Goal: Task Accomplishment & Management: Manage account settings

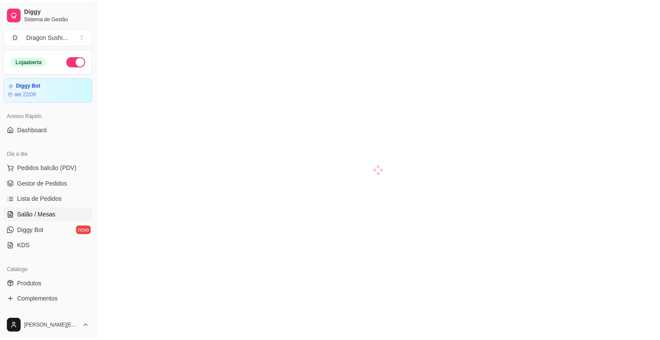
scroll to position [23, 0]
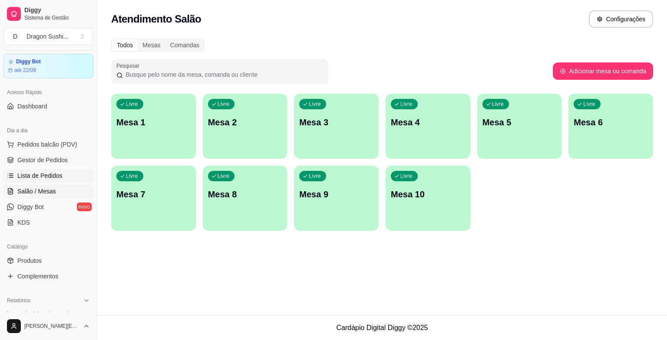
click at [40, 173] on span "Lista de Pedidos" at bounding box center [39, 175] width 45 height 9
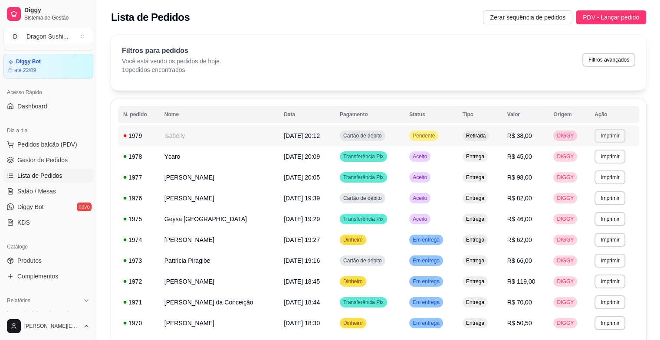
click at [603, 131] on button "Imprimir" at bounding box center [610, 136] width 31 height 14
click at [605, 169] on button "impressora" at bounding box center [593, 166] width 63 height 14
click at [425, 137] on span "Pendente" at bounding box center [424, 135] width 26 height 7
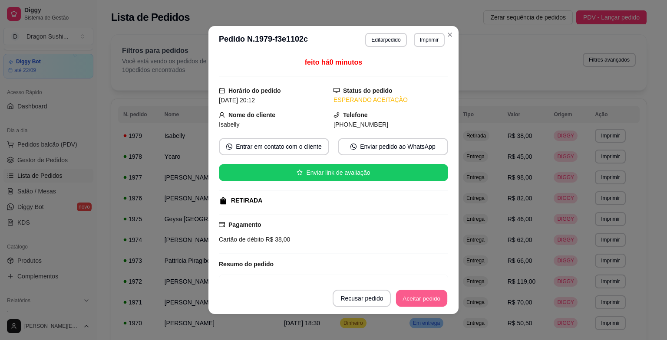
click at [415, 295] on button "Aceitar pedido" at bounding box center [421, 298] width 51 height 17
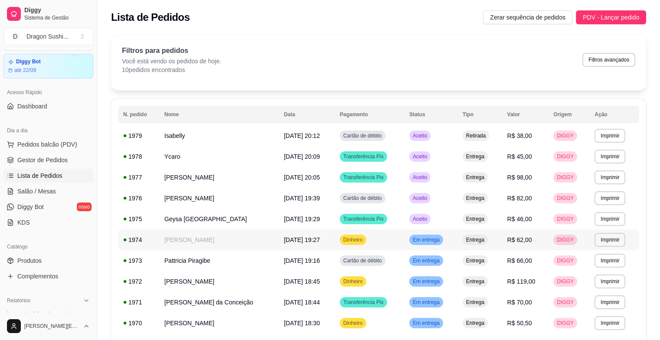
scroll to position [56, 0]
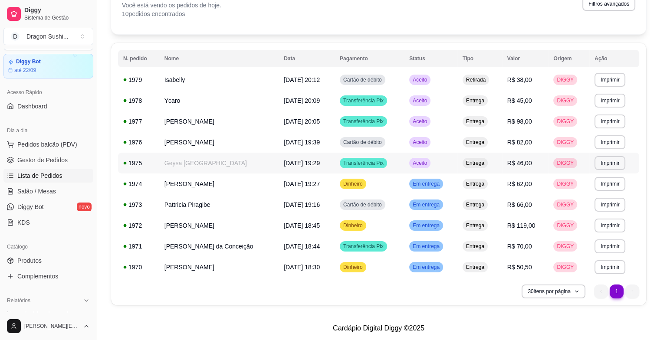
click at [206, 168] on td "Geysa [GEOGRAPHIC_DATA]" at bounding box center [218, 163] width 119 height 21
click at [424, 274] on td "Em entrega" at bounding box center [430, 267] width 53 height 21
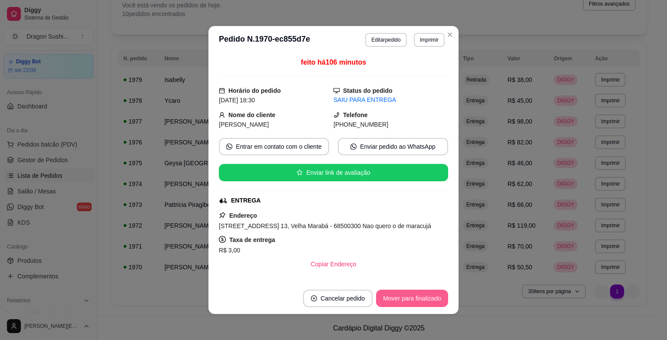
click at [420, 297] on button "Mover para finalizado" at bounding box center [412, 298] width 72 height 17
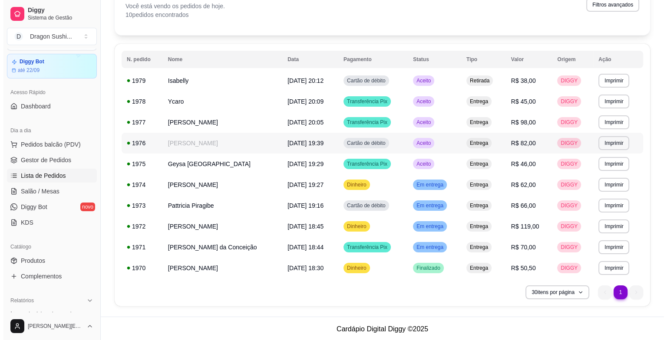
scroll to position [55, 0]
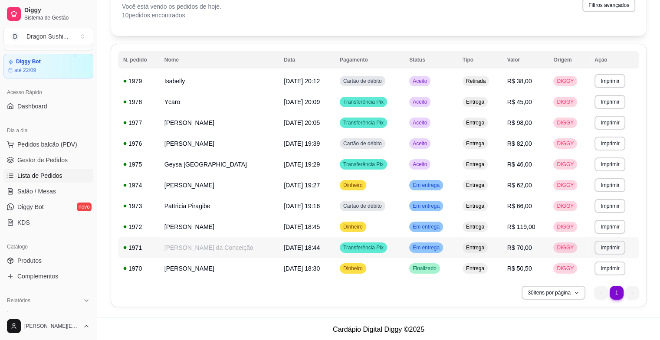
click at [417, 247] on span "Em entrega" at bounding box center [426, 247] width 30 height 7
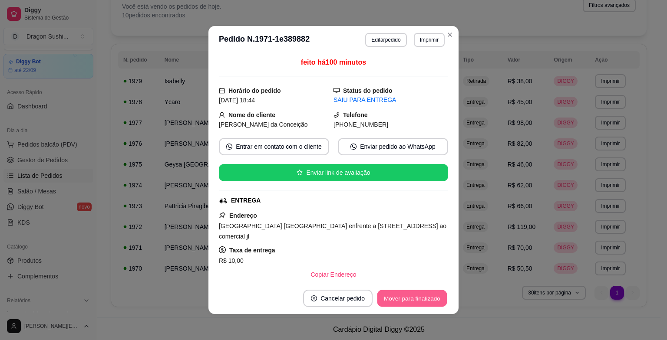
click at [413, 300] on button "Mover para finalizado" at bounding box center [412, 298] width 70 height 17
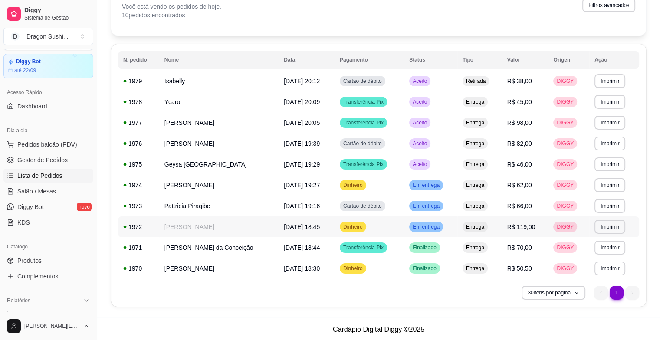
click at [432, 229] on span "Em entrega" at bounding box center [426, 227] width 30 height 7
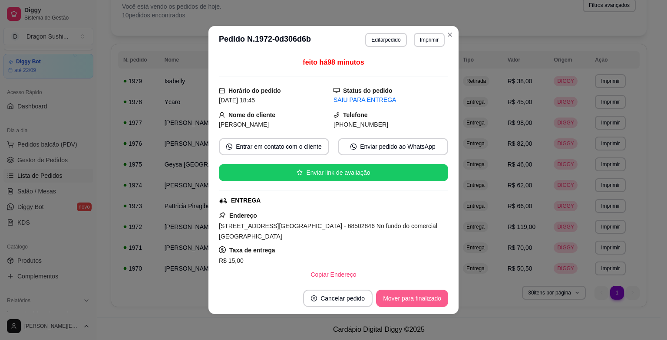
click at [420, 302] on button "Mover para finalizado" at bounding box center [412, 298] width 72 height 17
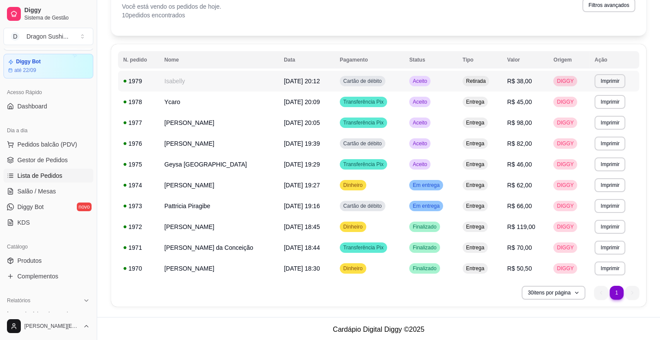
click at [293, 85] on td "[DATE] 20:12" at bounding box center [307, 81] width 56 height 21
click at [286, 102] on span "[DATE] 20:09" at bounding box center [302, 102] width 36 height 7
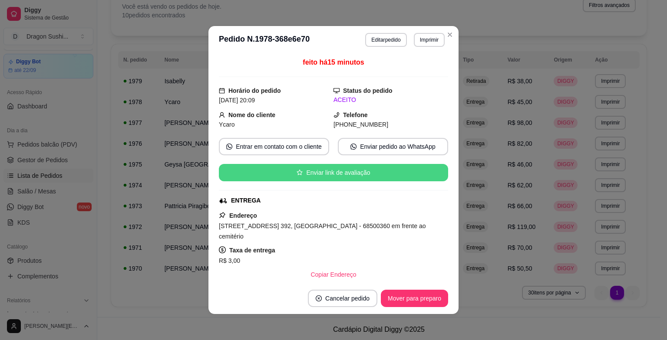
scroll to position [114, 0]
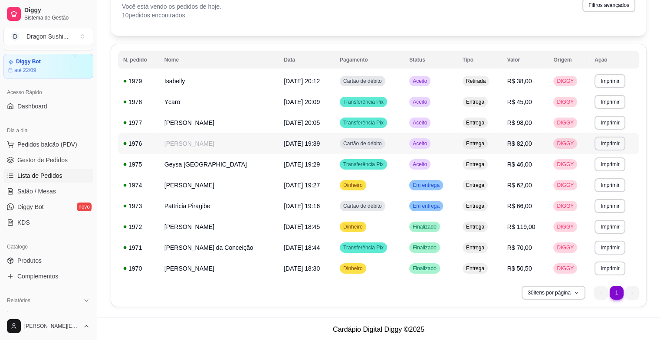
click at [293, 142] on span "[DATE] 19:39" at bounding box center [302, 143] width 36 height 7
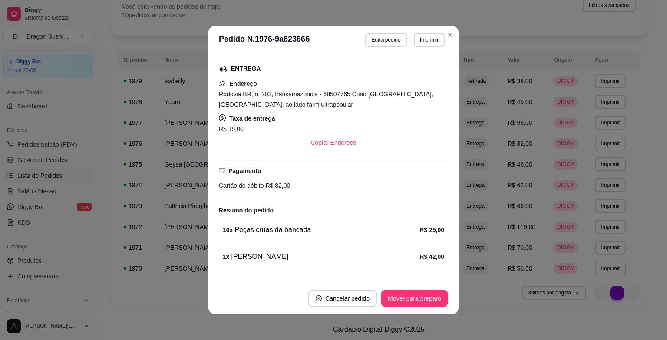
scroll to position [151, 0]
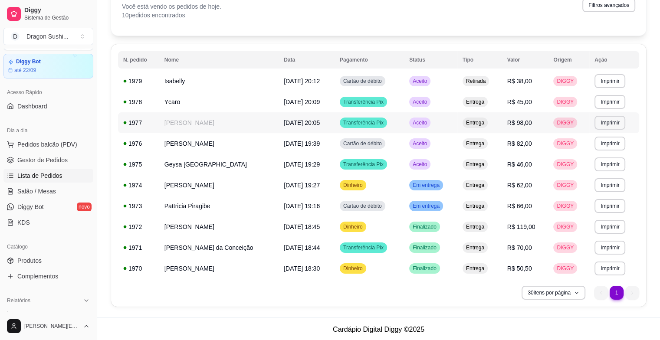
click at [311, 120] on td "[DATE] 20:05" at bounding box center [307, 122] width 56 height 21
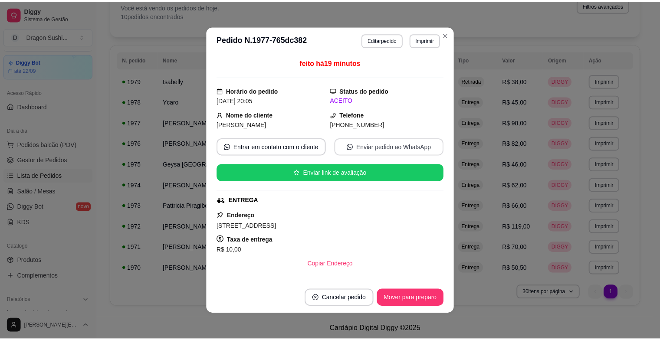
scroll to position [114, 0]
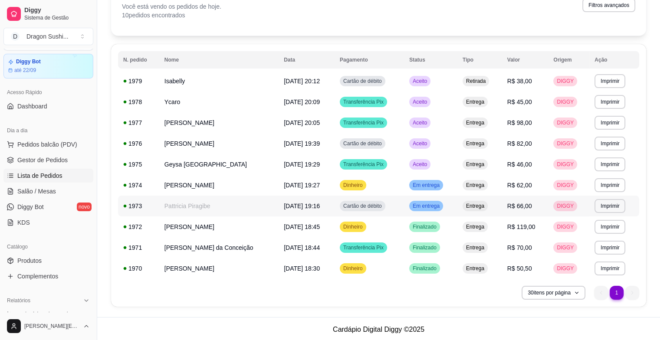
click at [418, 208] on span "Em entrega" at bounding box center [426, 206] width 30 height 7
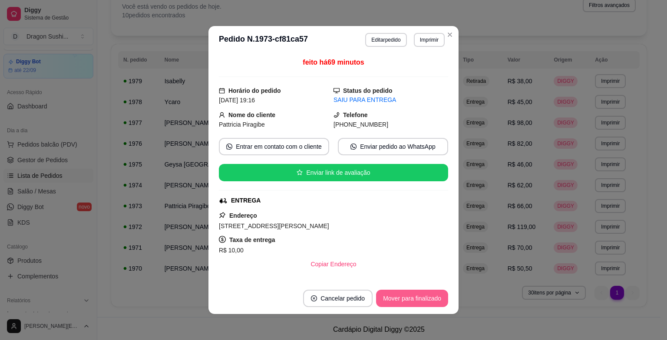
click at [415, 296] on button "Mover para finalizado" at bounding box center [412, 298] width 72 height 17
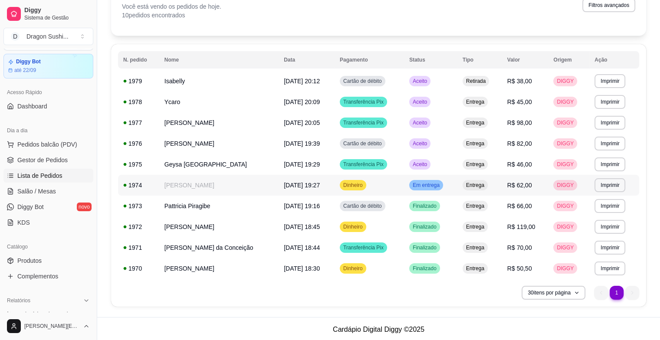
click at [426, 186] on span "Em entrega" at bounding box center [426, 185] width 30 height 7
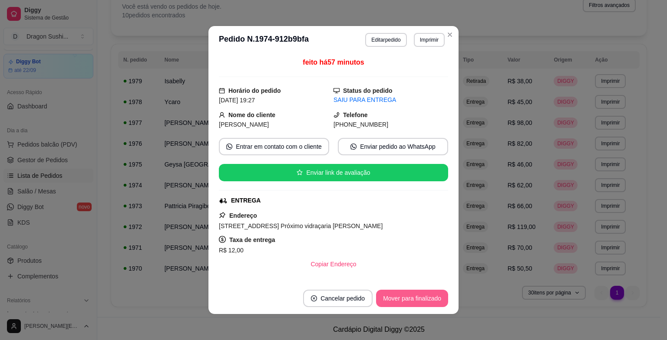
click at [420, 300] on button "Mover para finalizado" at bounding box center [412, 298] width 72 height 17
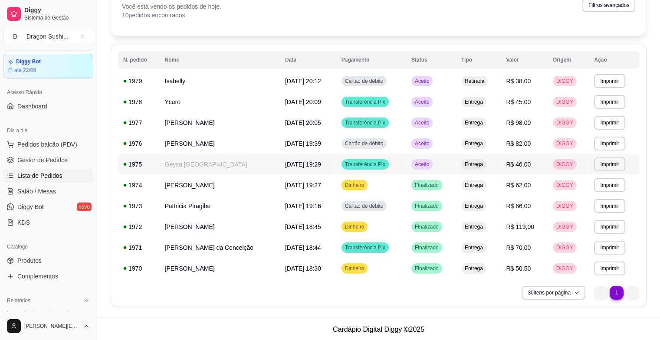
click at [420, 162] on span "Aceito" at bounding box center [422, 164] width 18 height 7
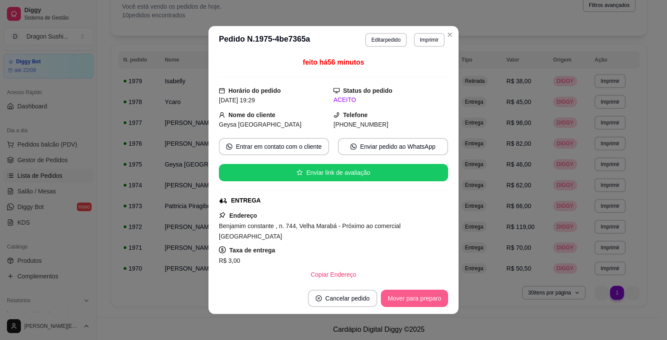
click at [419, 304] on button "Mover para preparo" at bounding box center [414, 298] width 67 height 17
click at [419, 302] on button "Mover para entrega" at bounding box center [414, 298] width 67 height 17
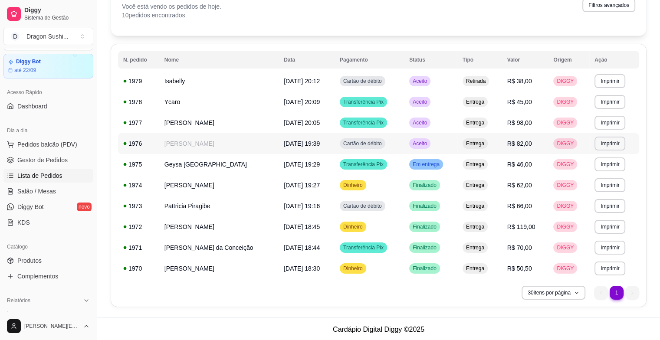
click at [420, 143] on span "Aceito" at bounding box center [420, 143] width 18 height 7
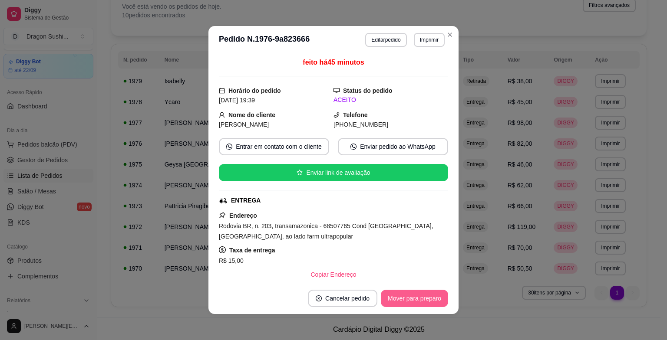
click at [405, 299] on button "Mover para preparo" at bounding box center [414, 298] width 67 height 17
click at [411, 298] on button "Mover para entrega" at bounding box center [414, 298] width 67 height 17
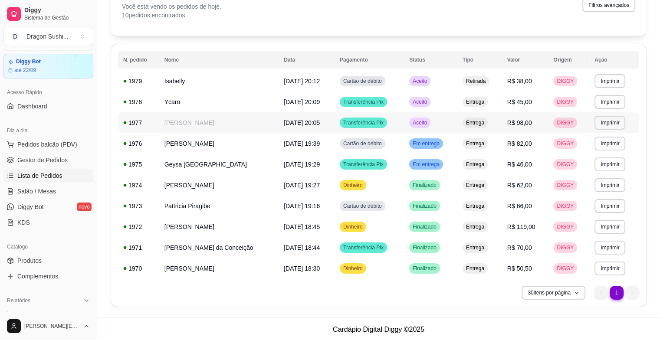
click at [319, 123] on td "[DATE] 20:05" at bounding box center [307, 122] width 56 height 21
click at [412, 128] on td "Aceito" at bounding box center [430, 122] width 53 height 21
click at [285, 141] on span "[DATE] 19:39" at bounding box center [302, 143] width 36 height 7
click at [420, 127] on div "Aceito" at bounding box center [419, 123] width 21 height 10
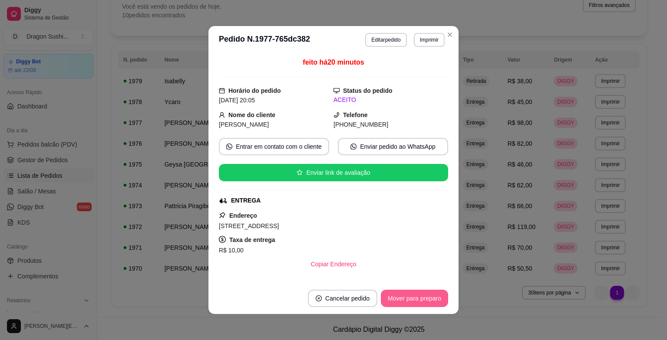
click at [406, 299] on button "Mover para preparo" at bounding box center [414, 298] width 67 height 17
click at [406, 299] on button "Mover para entrega" at bounding box center [414, 298] width 65 height 17
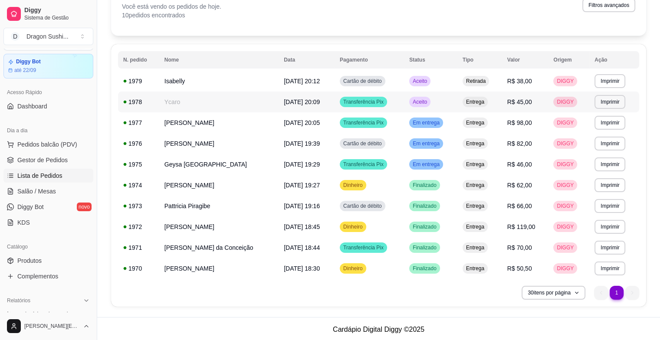
click at [424, 102] on span "Aceito" at bounding box center [420, 102] width 18 height 7
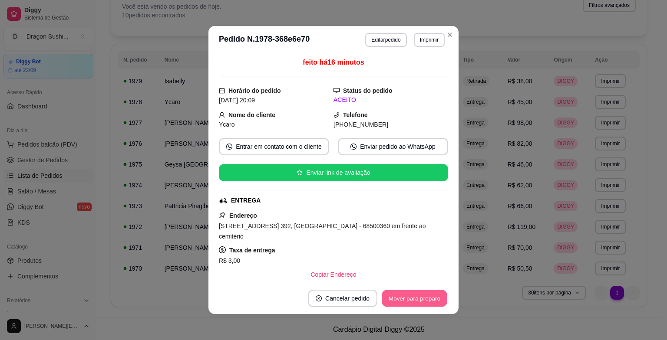
click at [401, 293] on button "Mover para preparo" at bounding box center [414, 298] width 65 height 17
click at [400, 297] on button "Mover para entrega" at bounding box center [414, 298] width 65 height 17
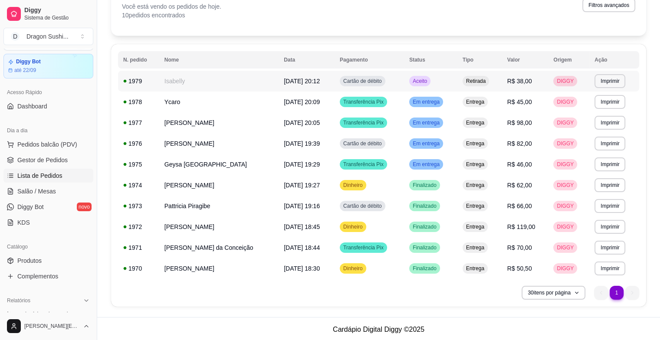
click at [415, 85] on div "Aceito" at bounding box center [419, 81] width 21 height 10
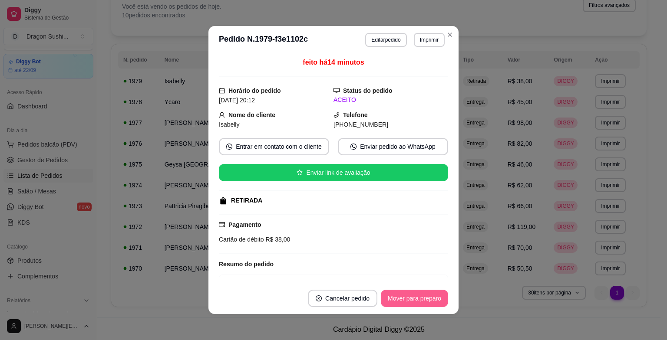
click at [410, 305] on button "Mover para preparo" at bounding box center [414, 298] width 67 height 17
click at [410, 304] on button "Mover para retirada disponível" at bounding box center [399, 298] width 93 height 17
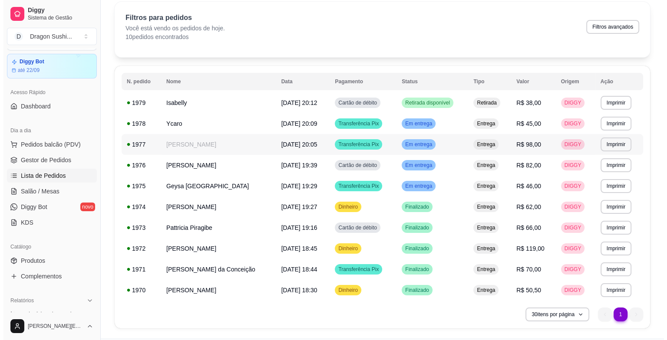
scroll to position [0, 0]
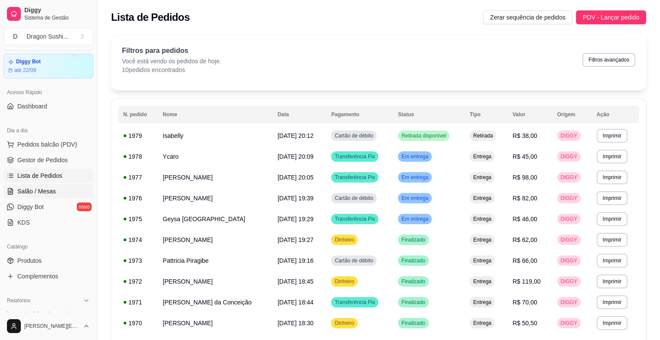
click at [55, 190] on link "Salão / Mesas" at bounding box center [48, 191] width 90 height 14
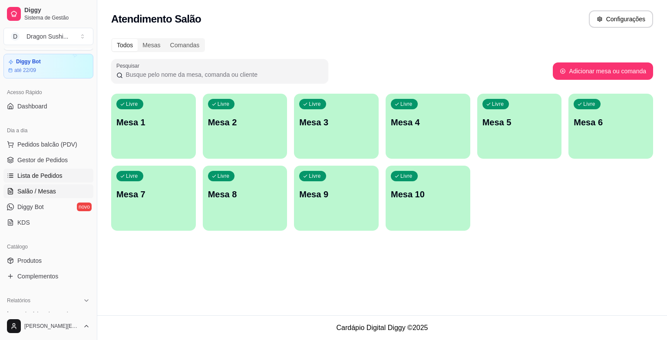
click at [66, 173] on link "Lista de Pedidos" at bounding box center [48, 176] width 90 height 14
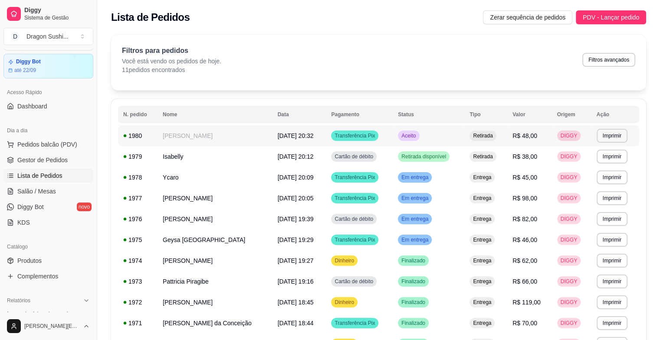
click at [415, 137] on div "Aceito" at bounding box center [408, 136] width 21 height 10
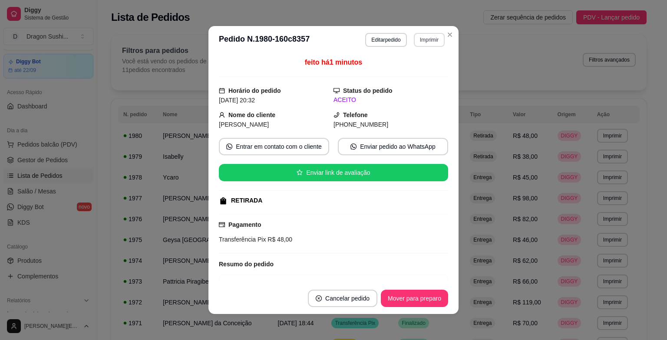
click at [428, 36] on button "Imprimir" at bounding box center [429, 40] width 31 height 14
click at [420, 76] on button "impressora" at bounding box center [410, 70] width 63 height 14
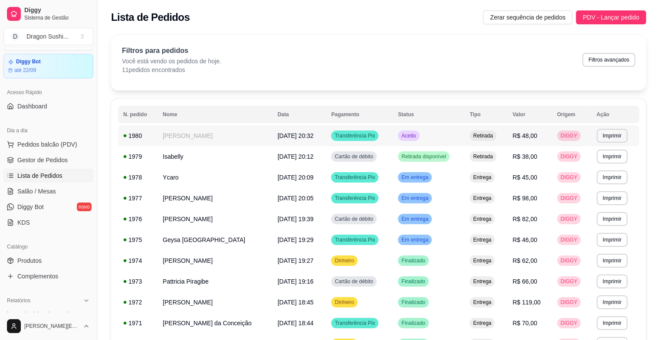
click at [403, 140] on div "Aceito" at bounding box center [408, 136] width 21 height 10
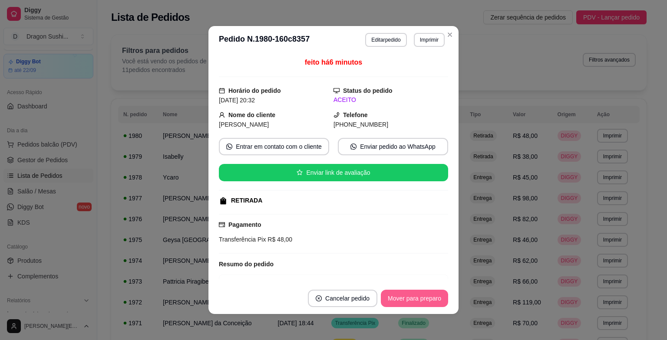
click at [405, 295] on button "Mover para preparo" at bounding box center [414, 298] width 67 height 17
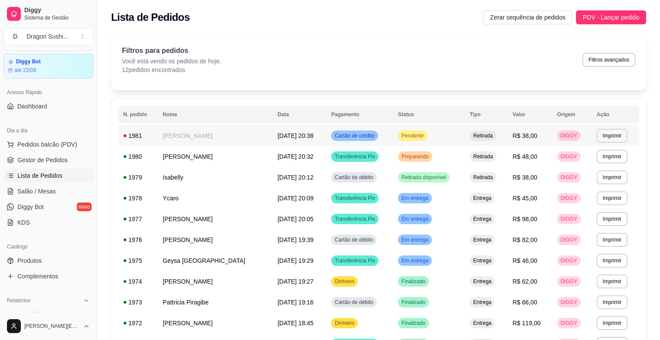
click at [407, 137] on span "Pendente" at bounding box center [413, 135] width 26 height 7
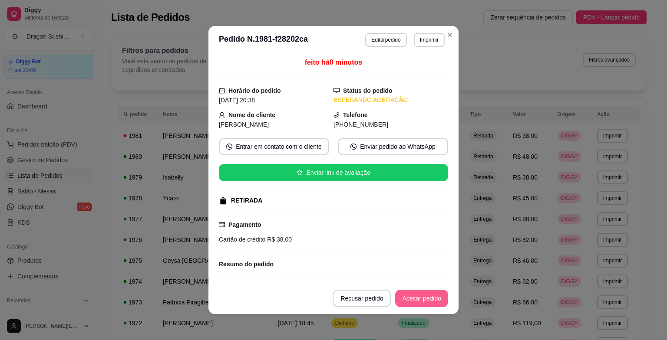
click at [427, 294] on button "Aceitar pedido" at bounding box center [421, 298] width 53 height 17
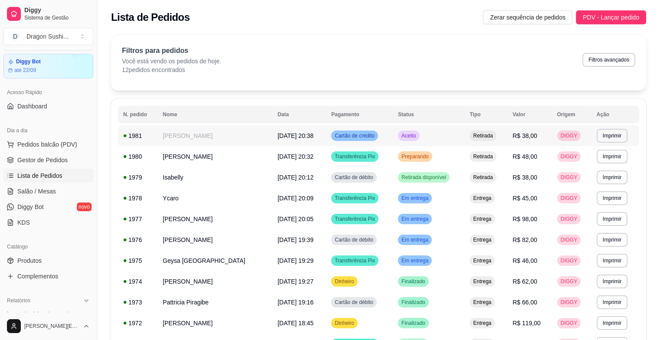
click at [395, 130] on td "Aceito" at bounding box center [429, 135] width 72 height 21
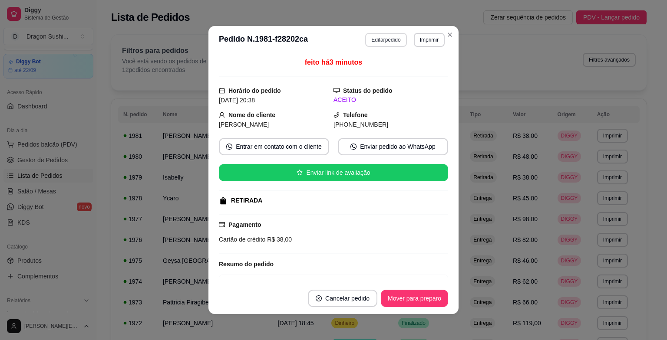
click at [384, 43] on button "Editar pedido" at bounding box center [385, 40] width 41 height 14
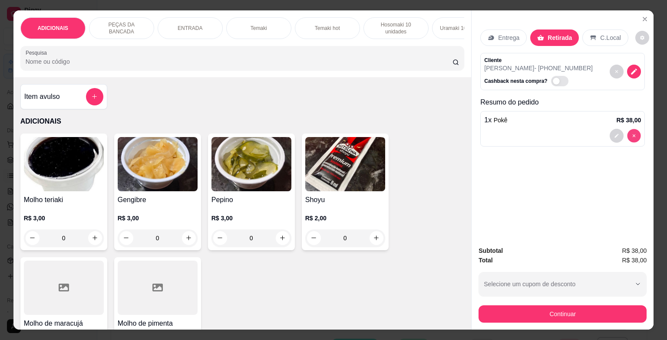
type input "0"
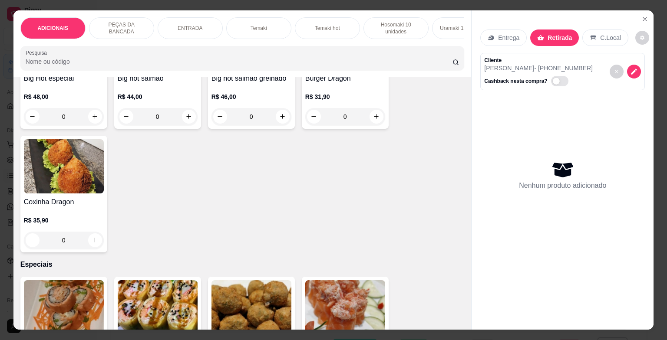
scroll to position [1693, 0]
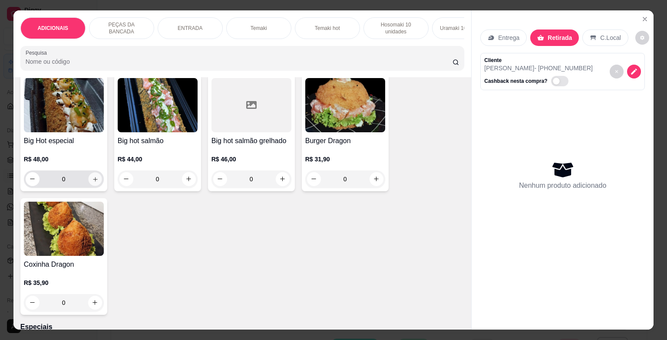
click at [93, 177] on button "increase-product-quantity" at bounding box center [94, 178] width 13 height 13
type input "1"
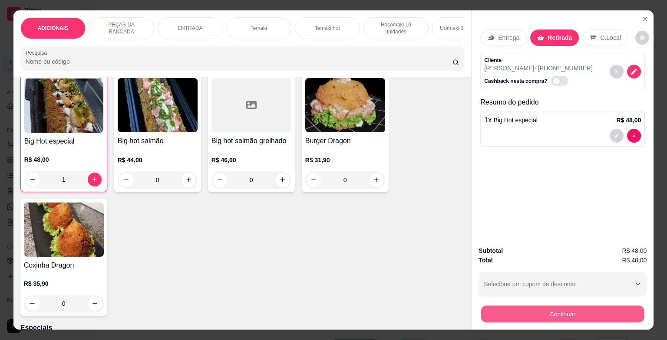
click at [556, 314] on button "Continuar" at bounding box center [562, 314] width 163 height 17
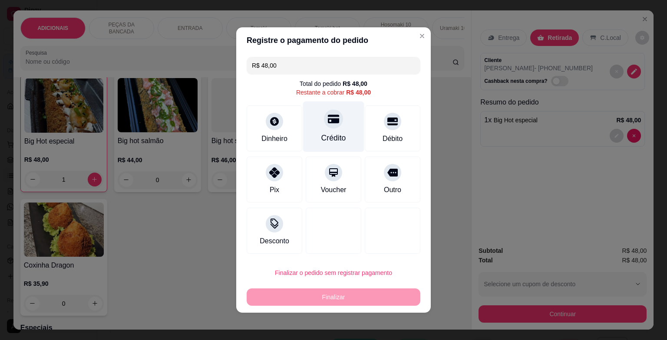
click at [337, 135] on div "Crédito" at bounding box center [333, 137] width 25 height 11
type input "R$ 0,00"
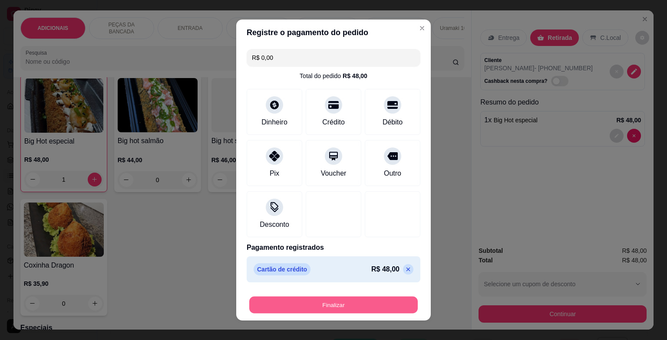
click at [365, 313] on button "Finalizar" at bounding box center [333, 305] width 168 height 17
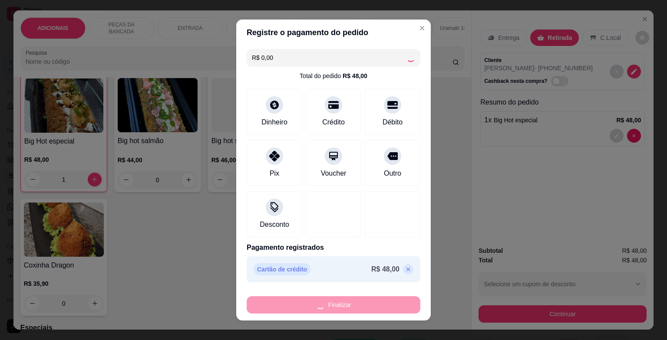
type input "0"
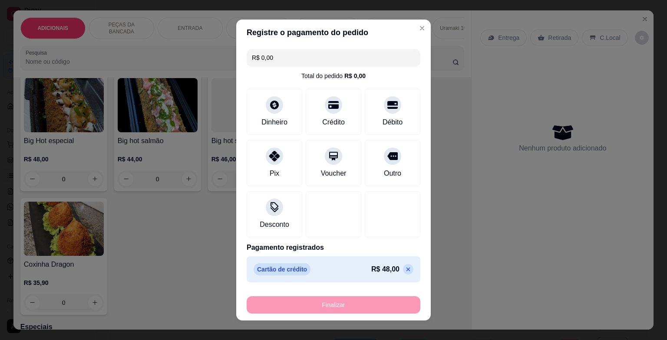
type input "-R$ 48,00"
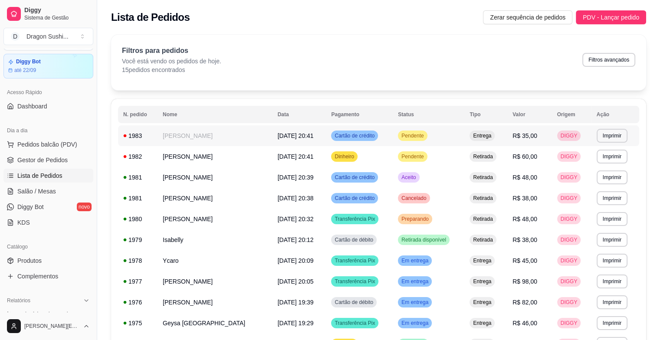
click at [406, 137] on span "Pendente" at bounding box center [413, 135] width 26 height 7
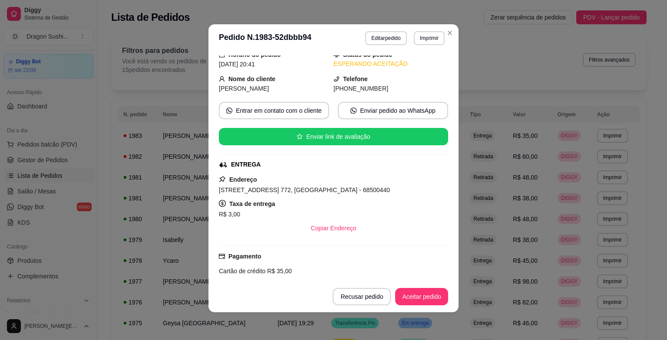
scroll to position [114, 0]
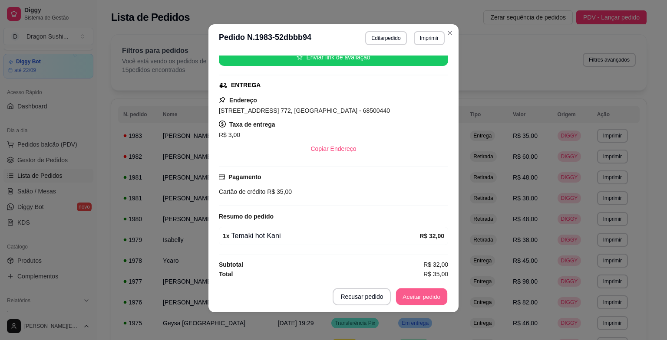
click at [433, 300] on button "Aceitar pedido" at bounding box center [421, 297] width 51 height 17
click at [415, 42] on button "Imprimir" at bounding box center [429, 37] width 30 height 13
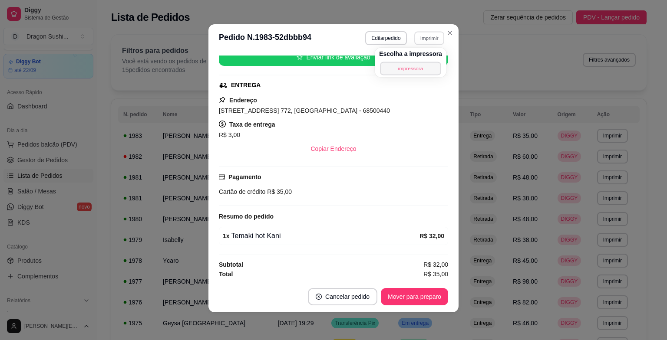
click at [415, 69] on button "impressora" at bounding box center [410, 68] width 61 height 13
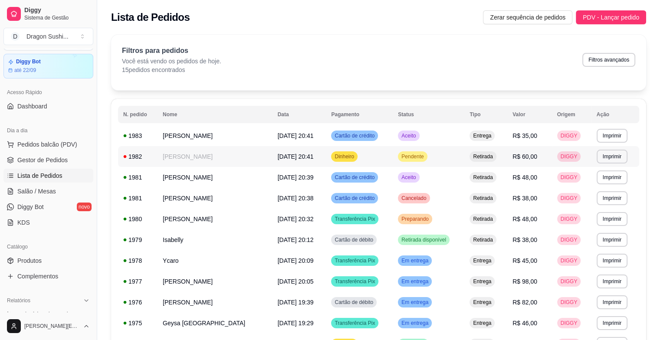
click at [400, 158] on span "Pendente" at bounding box center [413, 156] width 26 height 7
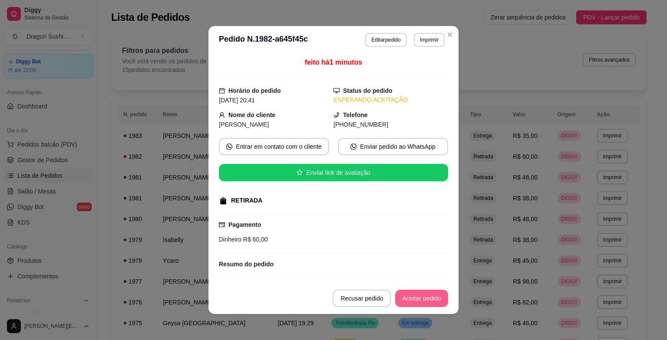
click at [407, 300] on button "Aceitar pedido" at bounding box center [421, 298] width 53 height 17
click at [415, 42] on button "Imprimir" at bounding box center [429, 40] width 31 height 14
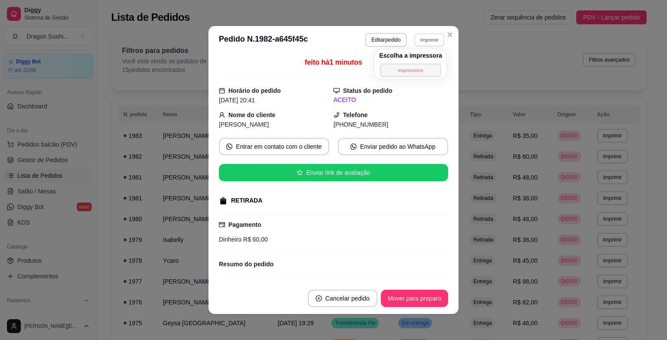
click at [426, 76] on button "impressora" at bounding box center [410, 69] width 61 height 13
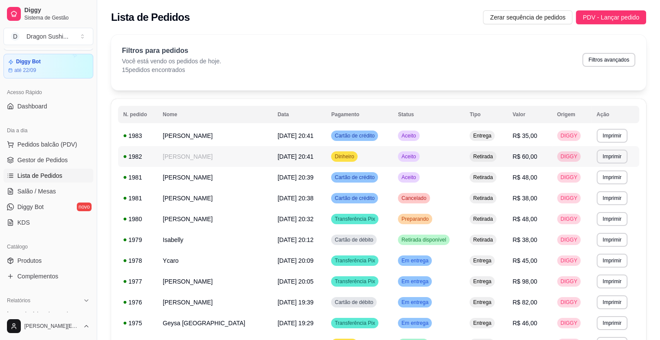
click at [395, 157] on td "Aceito" at bounding box center [429, 156] width 72 height 21
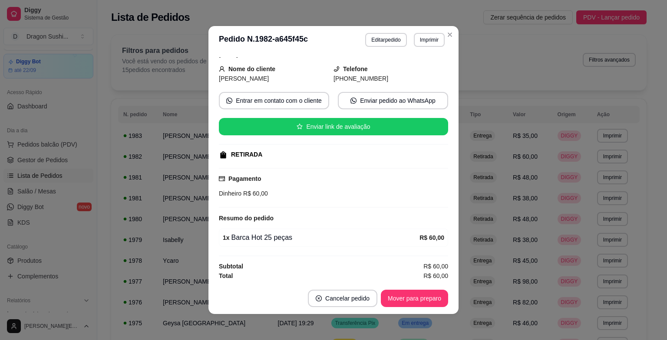
scroll to position [2, 0]
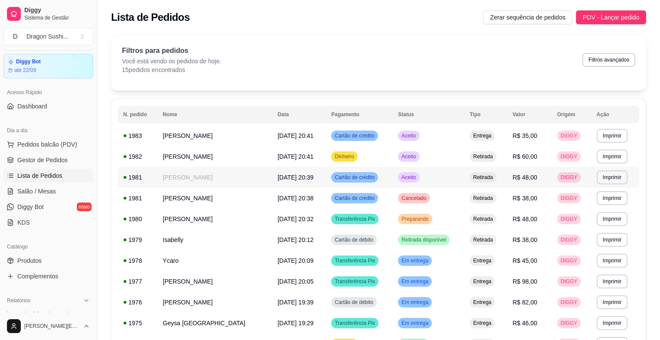
click at [415, 184] on td "Aceito" at bounding box center [429, 177] width 72 height 21
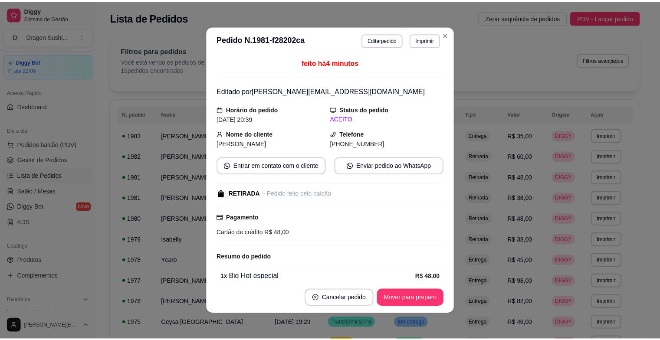
scroll to position [39, 0]
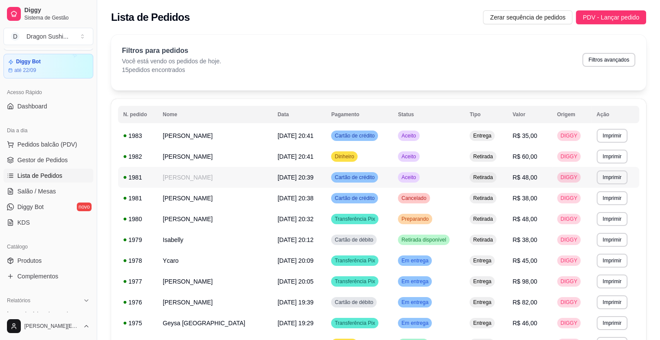
click at [430, 180] on td "Aceito" at bounding box center [429, 177] width 72 height 21
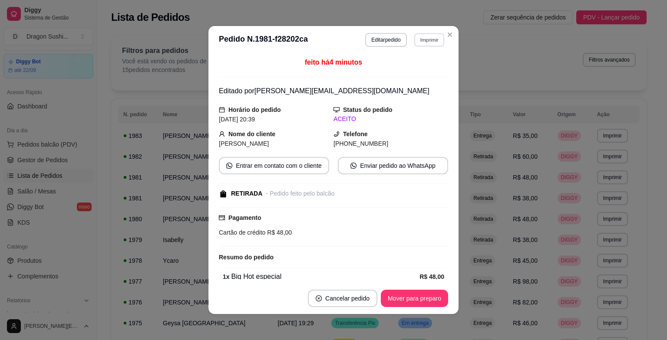
click at [419, 41] on button "Imprimir" at bounding box center [429, 39] width 30 height 13
click at [411, 66] on button "impressora" at bounding box center [410, 70] width 63 height 14
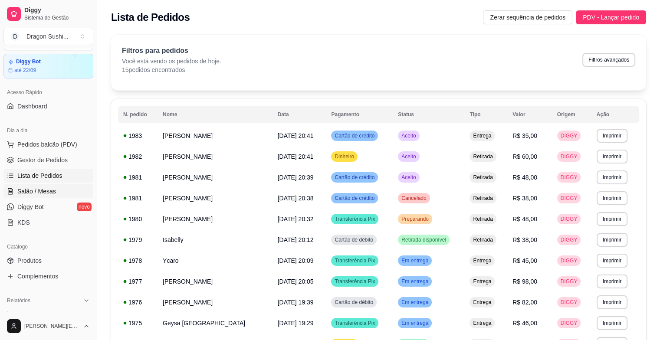
click at [19, 192] on span "Salão / Mesas" at bounding box center [36, 191] width 39 height 9
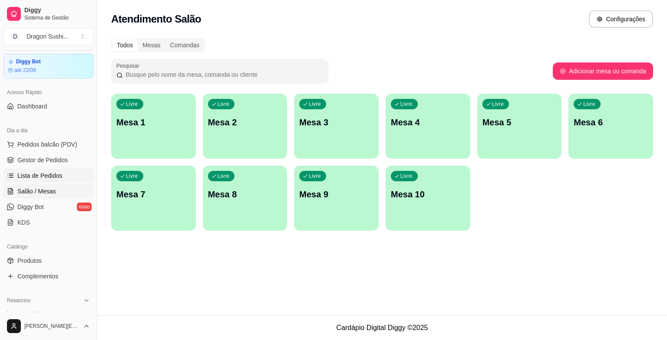
click at [34, 177] on span "Lista de Pedidos" at bounding box center [39, 175] width 45 height 9
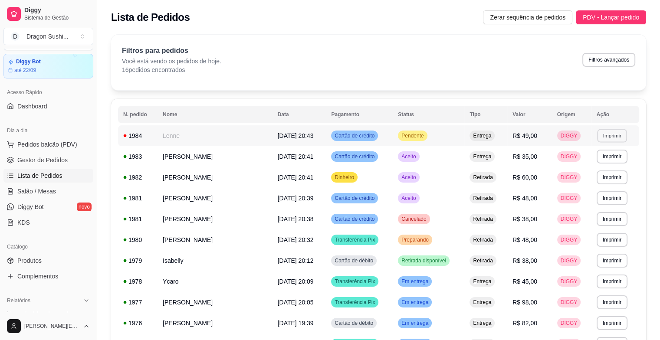
click at [612, 138] on button "Imprimir" at bounding box center [612, 135] width 30 height 13
click at [591, 166] on button "impressora" at bounding box center [595, 166] width 63 height 14
click at [414, 137] on span "Pendente" at bounding box center [413, 135] width 26 height 7
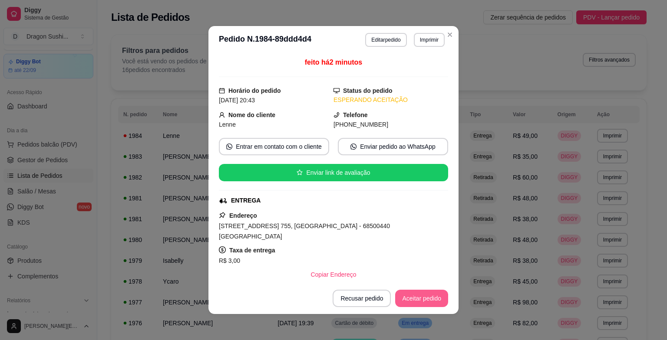
click at [416, 301] on button "Aceitar pedido" at bounding box center [421, 298] width 53 height 17
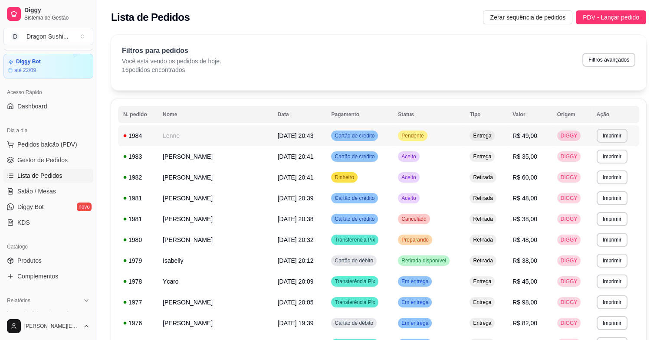
click at [414, 137] on span "Pendente" at bounding box center [413, 135] width 26 height 7
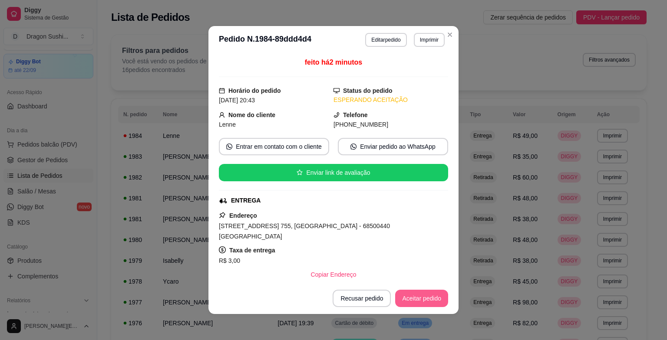
click at [403, 301] on button "Aceitar pedido" at bounding box center [421, 298] width 53 height 17
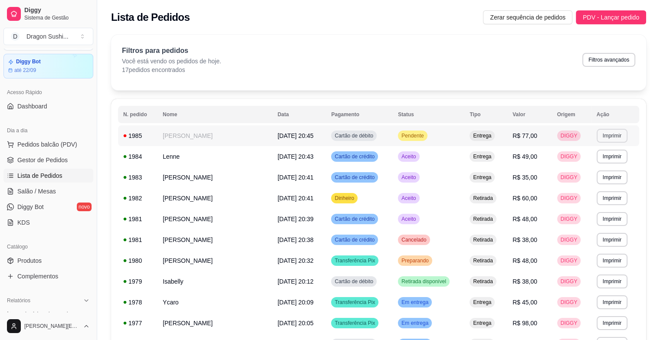
click at [610, 140] on button "Imprimir" at bounding box center [612, 136] width 31 height 14
click at [602, 164] on button "impressora" at bounding box center [595, 165] width 61 height 13
click at [405, 133] on span "Pendente" at bounding box center [413, 135] width 26 height 7
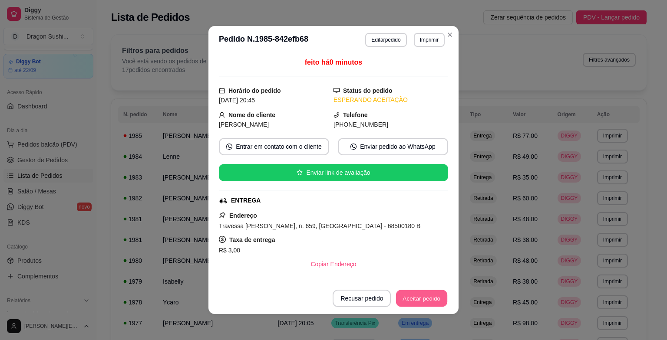
click at [418, 295] on button "Aceitar pedido" at bounding box center [421, 298] width 51 height 17
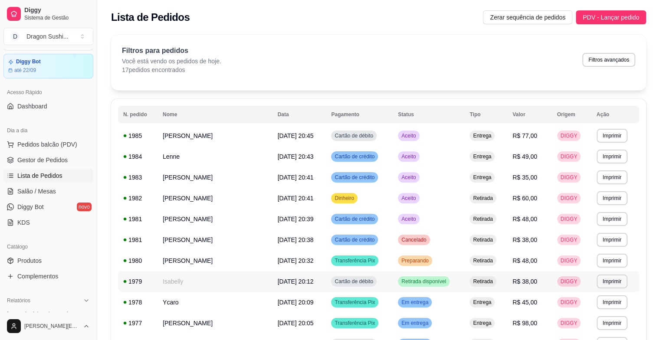
click at [412, 287] on td "Retirada disponível" at bounding box center [429, 281] width 72 height 21
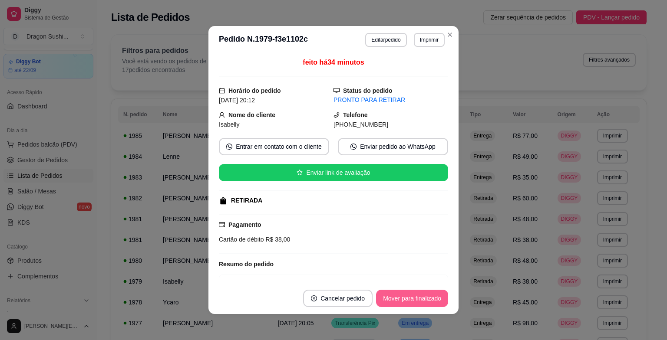
click at [415, 300] on button "Mover para finalizado" at bounding box center [412, 298] width 72 height 17
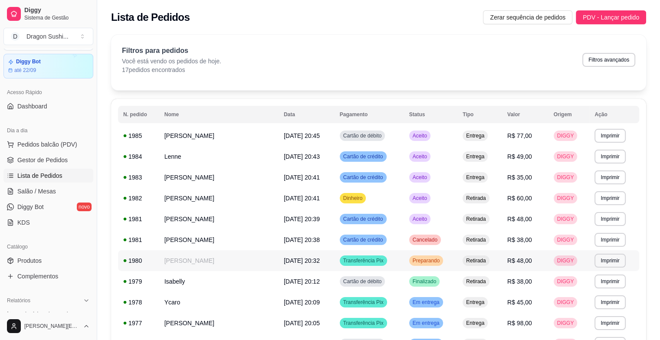
click at [438, 264] on div "Preparando" at bounding box center [426, 261] width 34 height 10
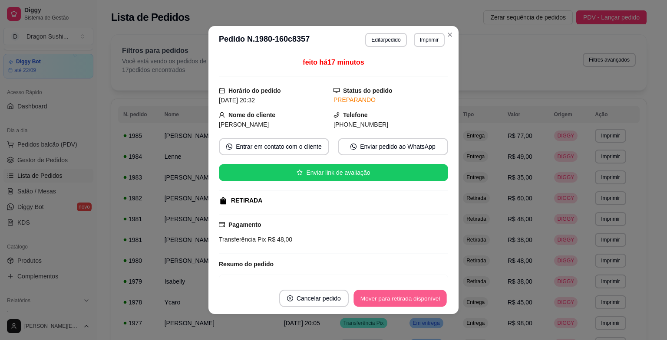
click at [430, 293] on button "Mover para retirada disponível" at bounding box center [399, 298] width 93 height 17
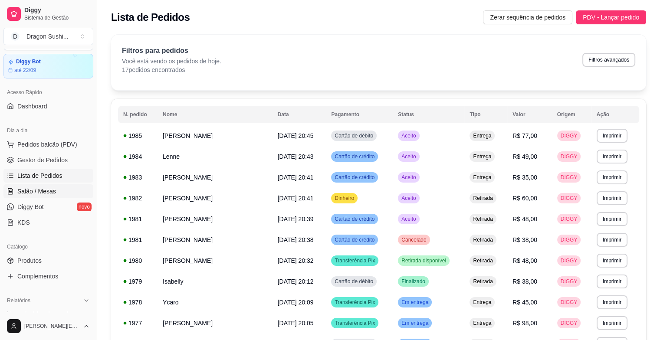
click at [49, 191] on span "Salão / Mesas" at bounding box center [36, 191] width 39 height 9
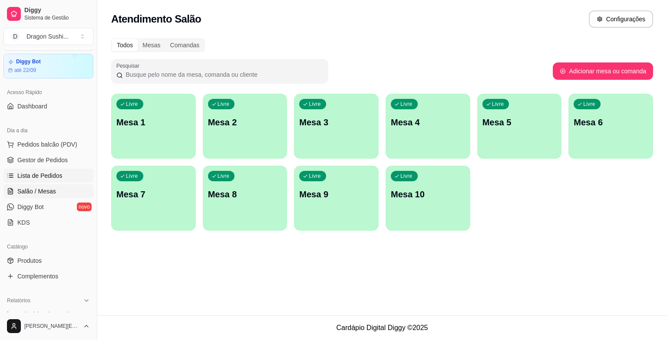
click at [53, 175] on span "Lista de Pedidos" at bounding box center [39, 175] width 45 height 9
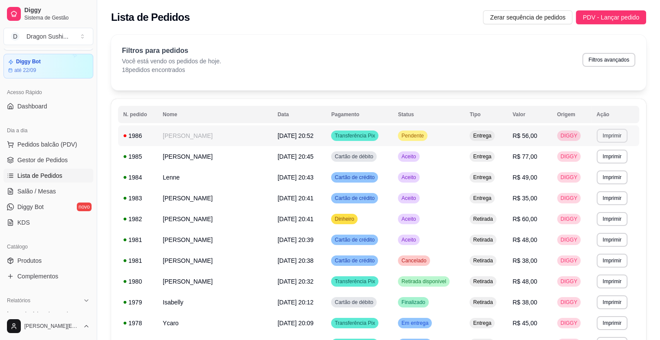
click at [623, 135] on button "Imprimir" at bounding box center [612, 136] width 31 height 14
click at [606, 167] on button "impressora" at bounding box center [595, 166] width 63 height 14
click at [420, 136] on span "Pendente" at bounding box center [413, 135] width 26 height 7
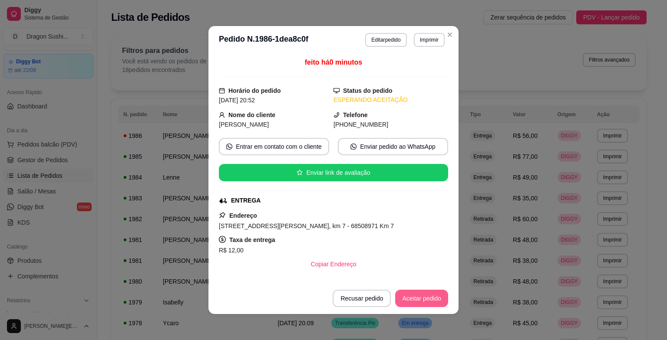
click at [421, 300] on button "Aceitar pedido" at bounding box center [421, 298] width 53 height 17
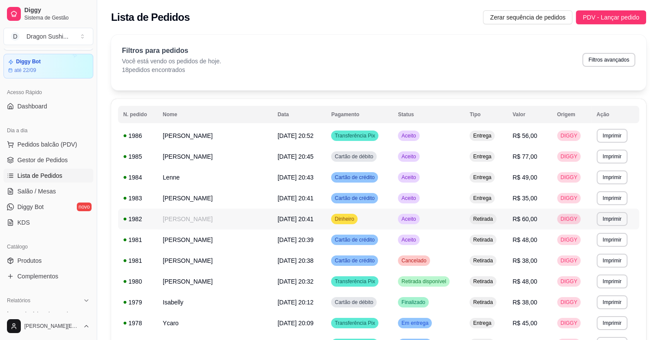
click at [406, 214] on td "Aceito" at bounding box center [429, 219] width 72 height 21
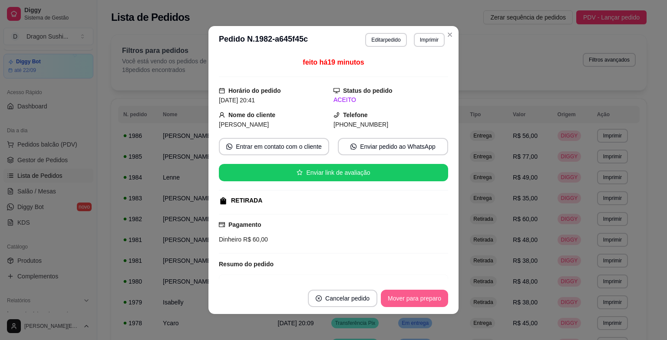
click at [422, 299] on button "Mover para preparo" at bounding box center [414, 298] width 67 height 17
click at [425, 299] on button "Mover para retirada disponível" at bounding box center [399, 298] width 93 height 17
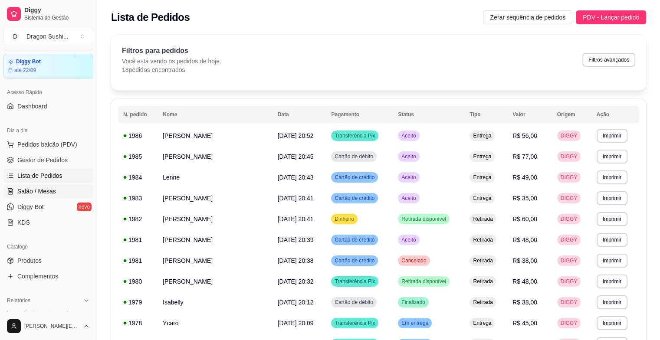
click at [32, 194] on span "Salão / Mesas" at bounding box center [36, 191] width 39 height 9
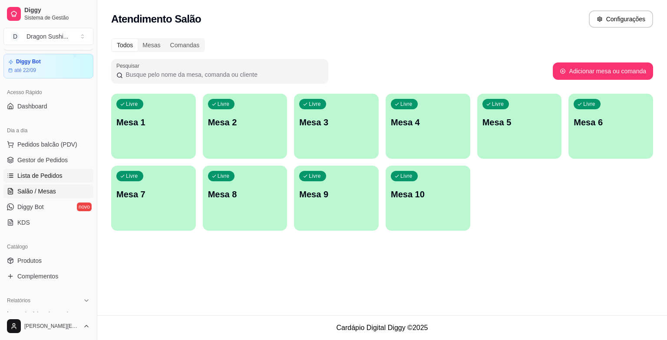
click at [57, 171] on span "Lista de Pedidos" at bounding box center [39, 175] width 45 height 9
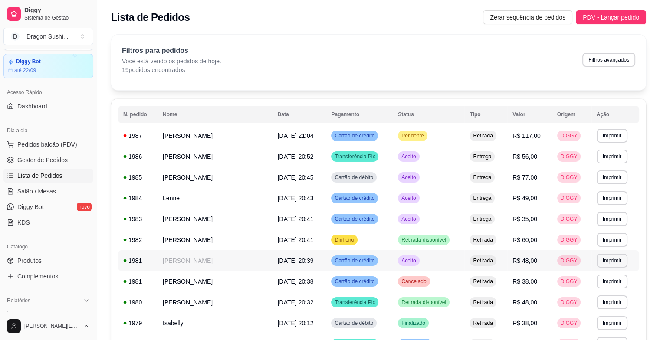
click at [406, 260] on span "Aceito" at bounding box center [409, 260] width 18 height 7
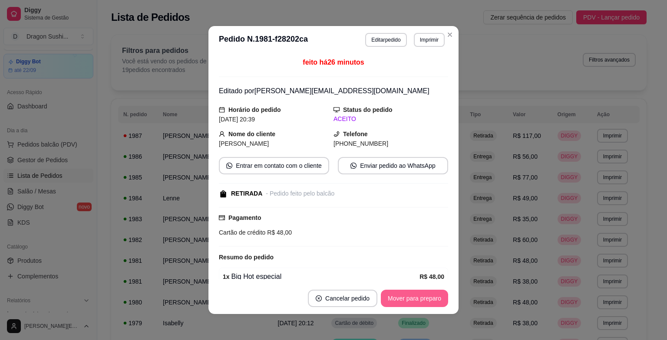
click at [393, 295] on button "Mover para preparo" at bounding box center [414, 298] width 67 height 17
click at [396, 295] on button "Mover para retirada disponível" at bounding box center [399, 298] width 93 height 17
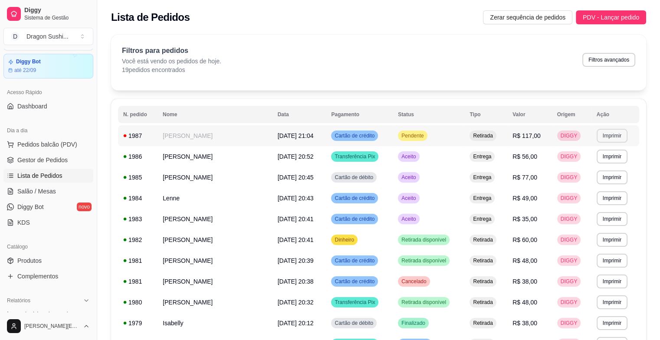
click at [614, 142] on button "Imprimir" at bounding box center [612, 136] width 31 height 14
click at [605, 168] on button "impressora" at bounding box center [595, 165] width 61 height 13
click at [411, 132] on span "Pendente" at bounding box center [413, 135] width 26 height 7
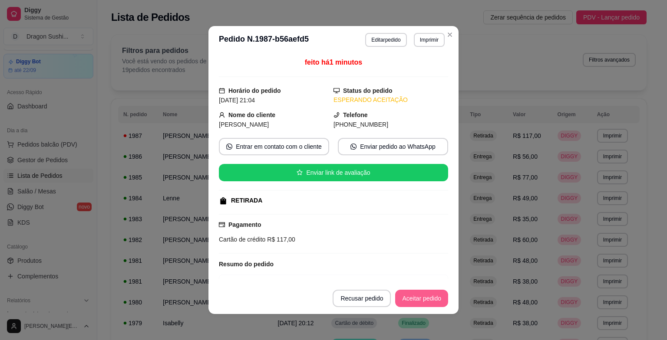
click at [428, 296] on button "Aceitar pedido" at bounding box center [421, 298] width 53 height 17
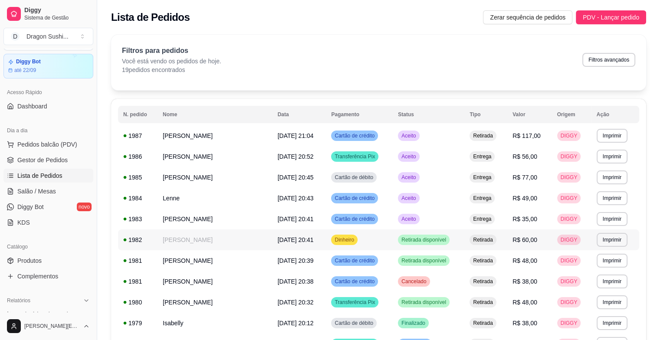
drag, startPoint x: 467, startPoint y: 237, endPoint x: 270, endPoint y: 66, distance: 260.4
click at [270, 66] on div "Filtros para pedidos Você está vendo os pedidos de hoje. 19 pedidos encontrados…" at bounding box center [379, 60] width 514 height 29
click at [408, 222] on span "Aceito" at bounding box center [409, 219] width 18 height 7
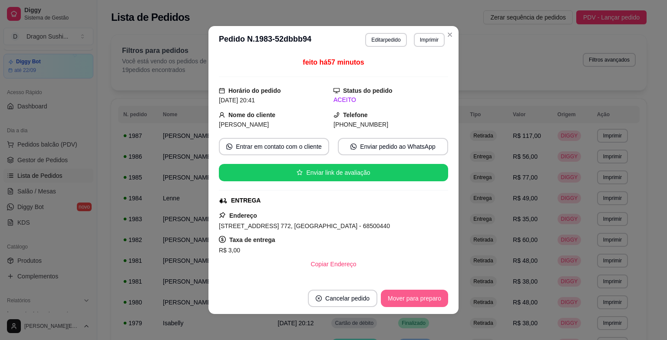
click at [409, 298] on button "Mover para preparo" at bounding box center [414, 298] width 67 height 17
click at [418, 290] on button "Mover para entrega" at bounding box center [414, 298] width 65 height 17
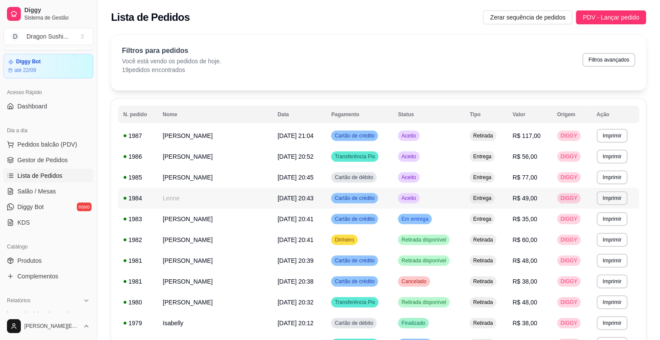
click at [411, 201] on span "Aceito" at bounding box center [409, 198] width 18 height 7
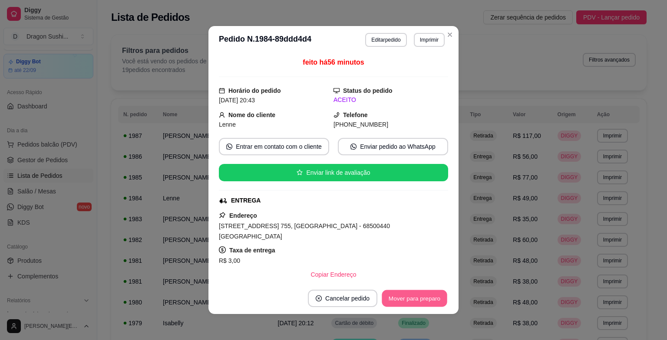
click at [423, 300] on button "Mover para preparo" at bounding box center [414, 298] width 65 height 17
click at [409, 300] on button "Mover para entrega" at bounding box center [414, 298] width 65 height 17
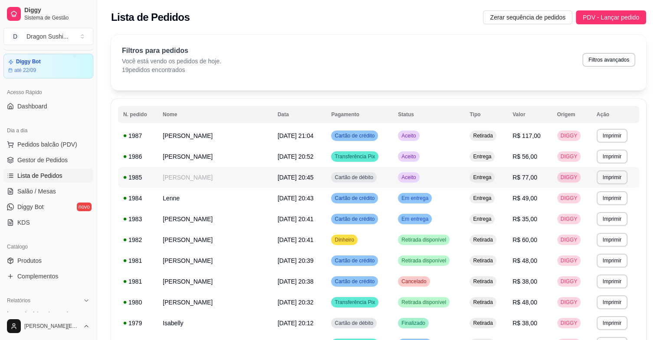
click at [412, 181] on div "Aceito" at bounding box center [408, 177] width 21 height 10
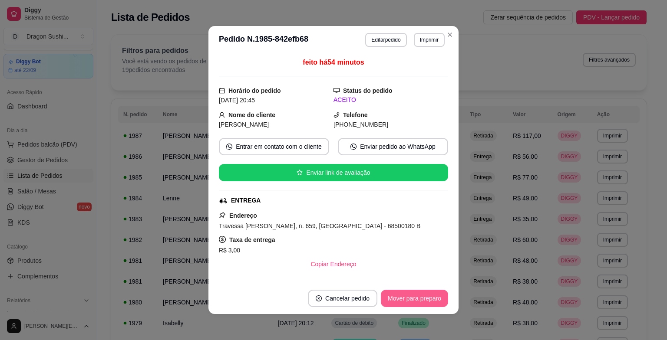
click at [397, 295] on button "Mover para preparo" at bounding box center [414, 298] width 67 height 17
click at [399, 303] on button "Mover para entrega" at bounding box center [414, 298] width 67 height 17
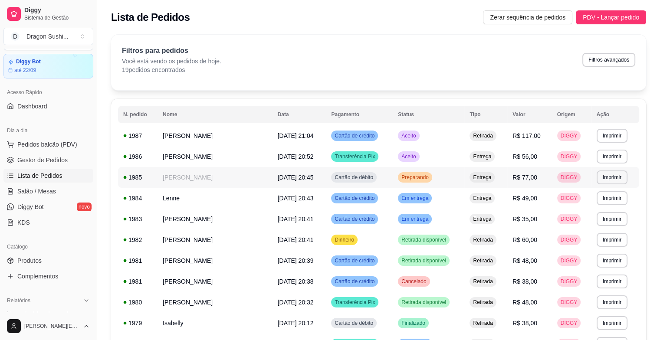
click at [421, 181] on div "Preparando" at bounding box center [415, 177] width 34 height 10
click at [411, 160] on div "Aceito" at bounding box center [408, 156] width 21 height 10
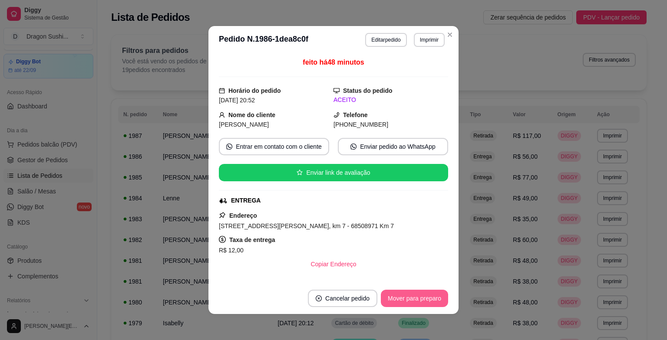
click at [426, 302] on button "Mover para preparo" at bounding box center [414, 298] width 67 height 17
click at [426, 303] on button "Mover para entrega" at bounding box center [414, 298] width 67 height 17
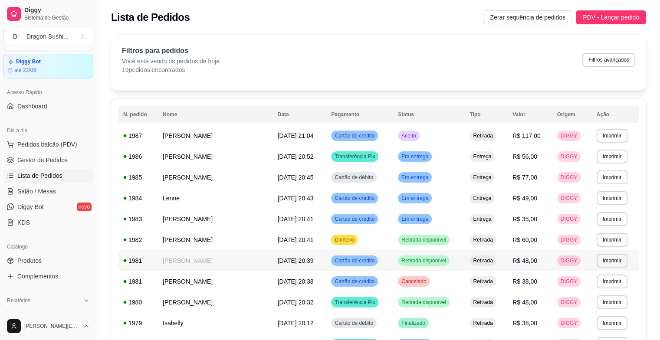
click at [431, 263] on span "Retirada disponível" at bounding box center [424, 260] width 48 height 7
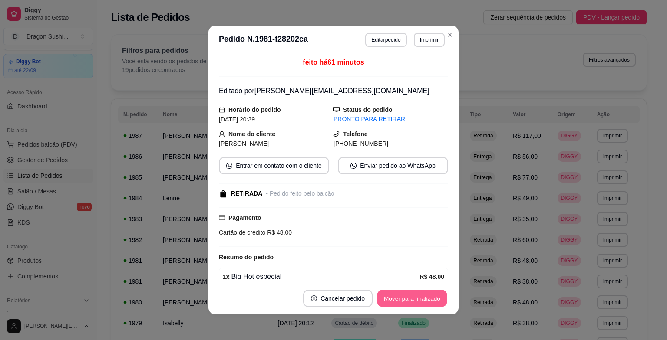
click at [423, 294] on button "Mover para finalizado" at bounding box center [412, 298] width 70 height 17
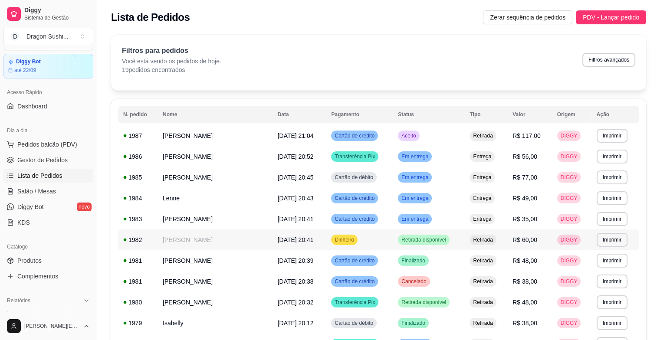
click at [436, 242] on span "Retirada disponível" at bounding box center [424, 240] width 48 height 7
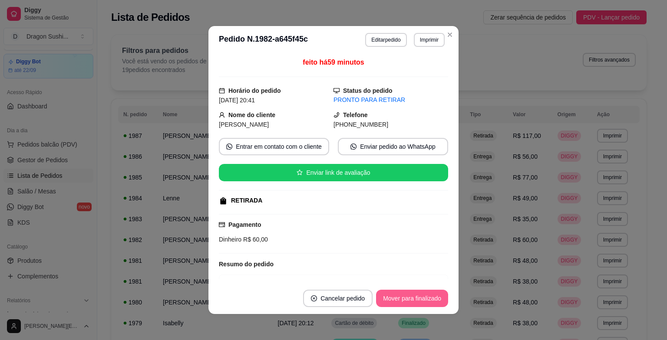
click at [425, 299] on button "Mover para finalizado" at bounding box center [412, 298] width 72 height 17
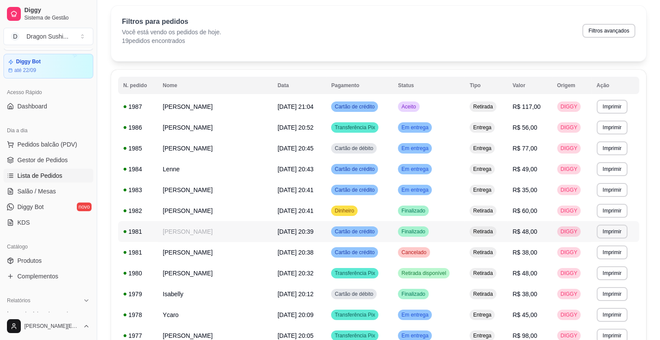
scroll to position [43, 0]
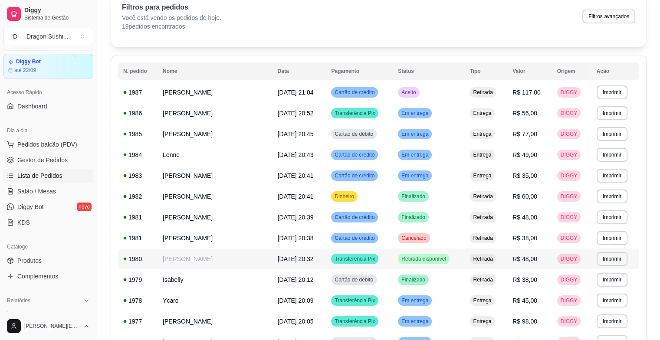
click at [430, 256] on span "Retirada disponível" at bounding box center [424, 259] width 48 height 7
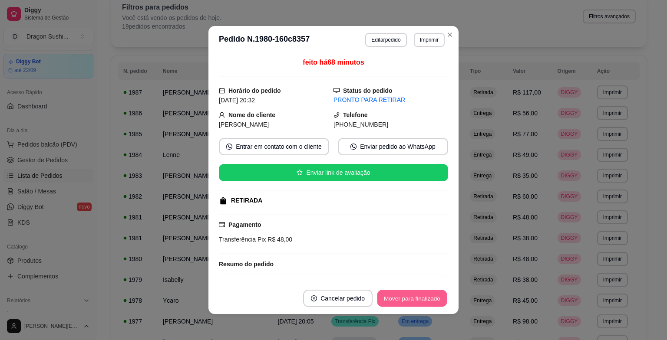
click at [420, 296] on button "Mover para finalizado" at bounding box center [412, 298] width 70 height 17
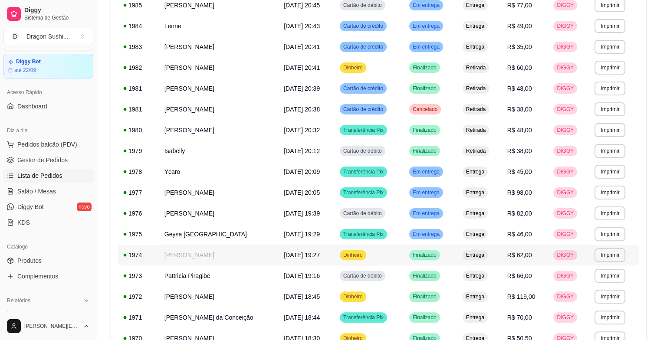
scroll to position [174, 0]
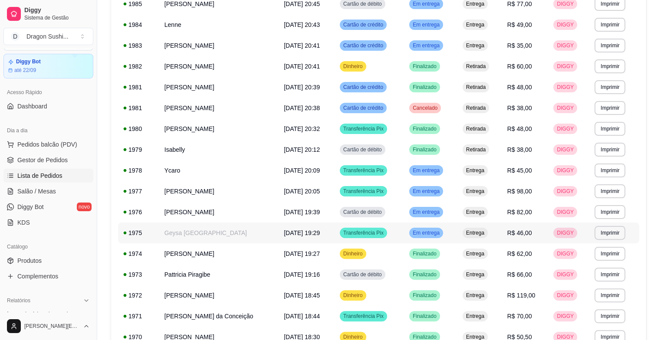
click at [429, 237] on div "Em entrega" at bounding box center [426, 233] width 34 height 10
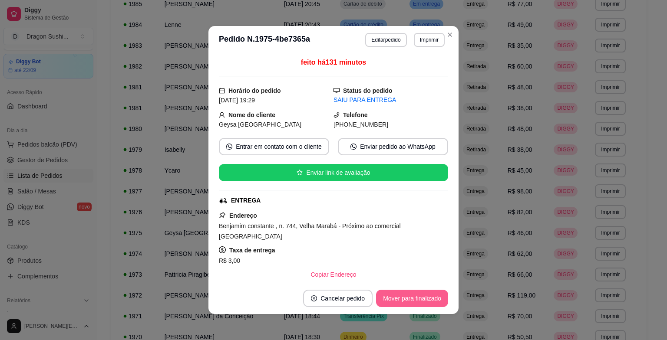
click at [429, 299] on button "Mover para finalizado" at bounding box center [412, 298] width 72 height 17
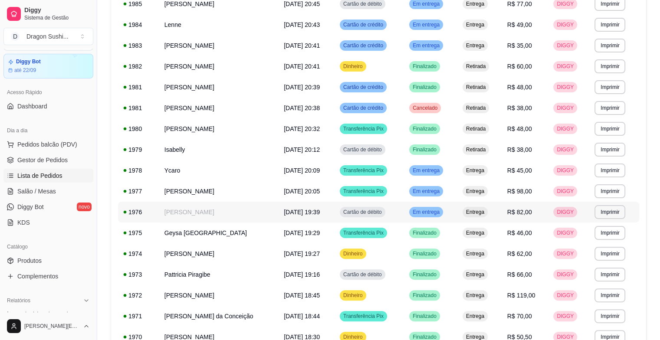
click at [435, 216] on div "Em entrega" at bounding box center [426, 212] width 34 height 10
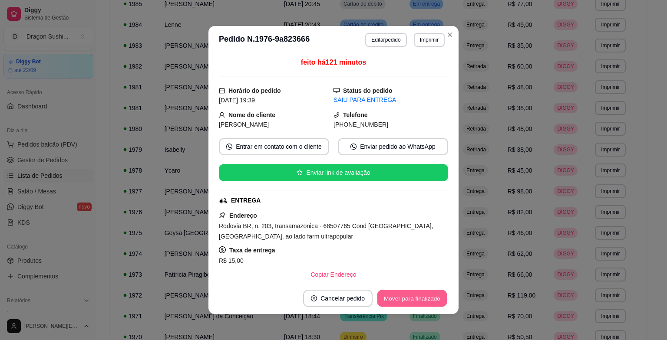
click at [425, 299] on button "Mover para finalizado" at bounding box center [412, 298] width 70 height 17
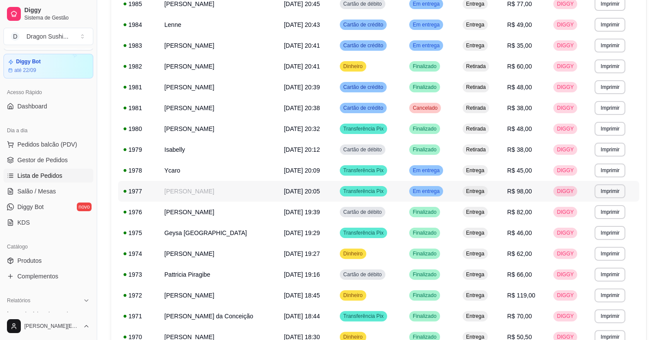
click at [436, 193] on span "Em entrega" at bounding box center [426, 191] width 30 height 7
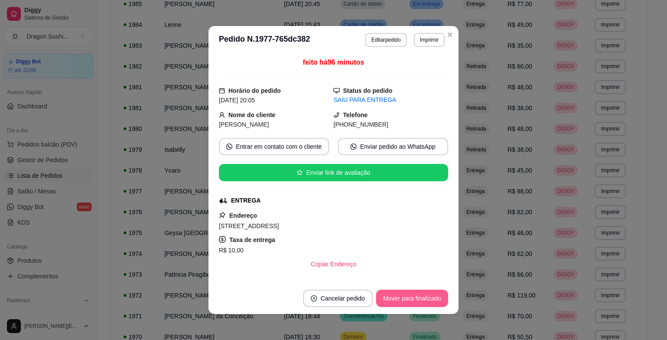
click at [415, 302] on button "Mover para finalizado" at bounding box center [412, 298] width 72 height 17
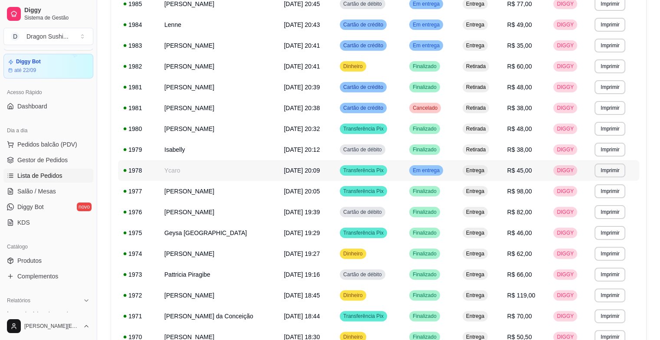
click at [429, 175] on div "Em entrega" at bounding box center [426, 170] width 34 height 10
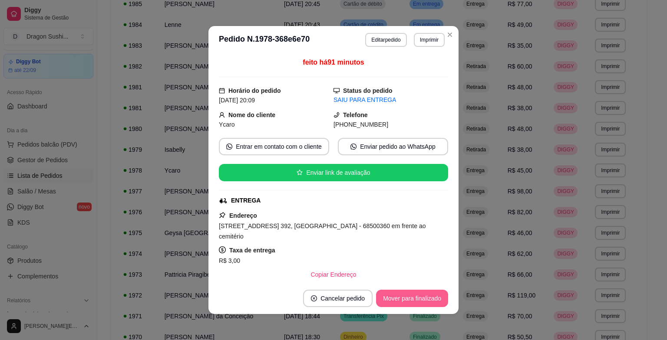
click at [416, 293] on button "Mover para finalizado" at bounding box center [412, 298] width 72 height 17
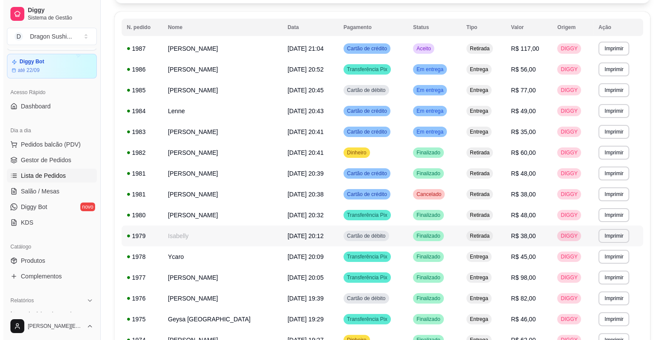
scroll to position [43, 0]
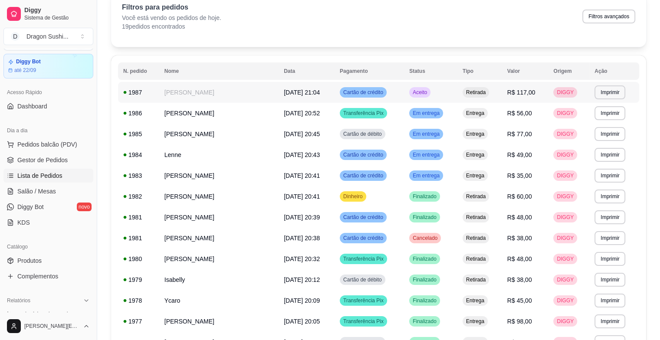
click at [417, 91] on span "Aceito" at bounding box center [420, 92] width 18 height 7
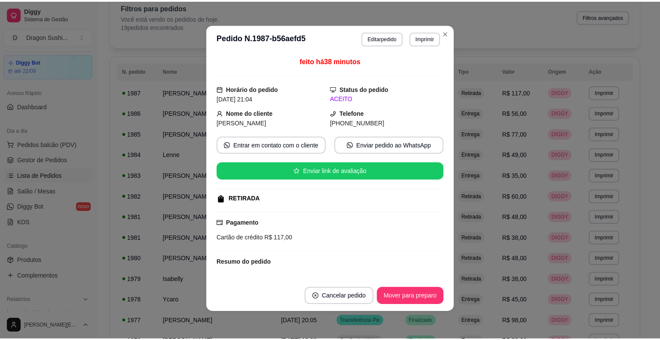
scroll to position [73, 0]
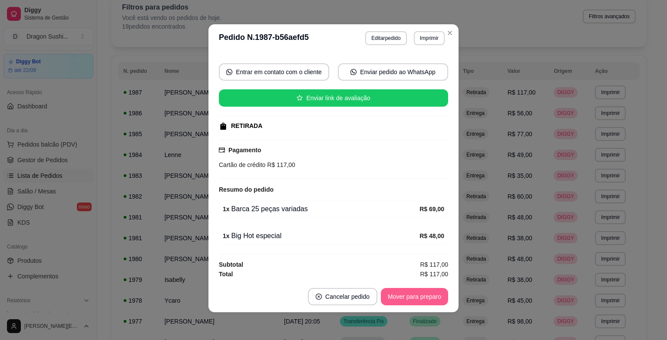
click at [410, 300] on button "Mover para preparo" at bounding box center [414, 296] width 67 height 17
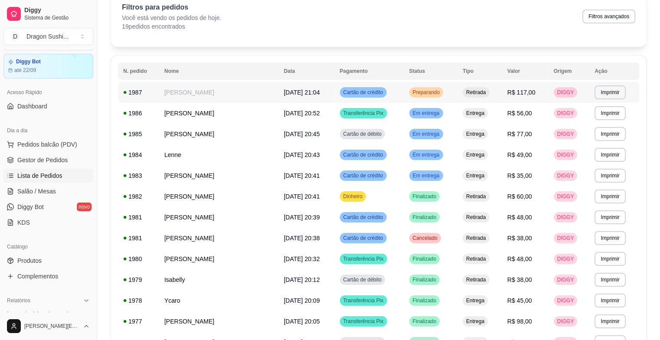
click at [365, 99] on td "Cartão de crédito" at bounding box center [369, 92] width 69 height 21
click at [438, 92] on span "Preparando" at bounding box center [426, 92] width 31 height 7
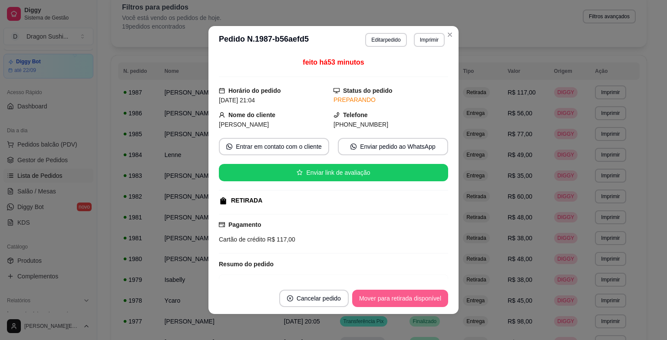
click at [385, 304] on button "Mover para retirada disponível" at bounding box center [400, 298] width 96 height 17
click at [385, 304] on button "Mover para finalizado" at bounding box center [412, 298] width 70 height 17
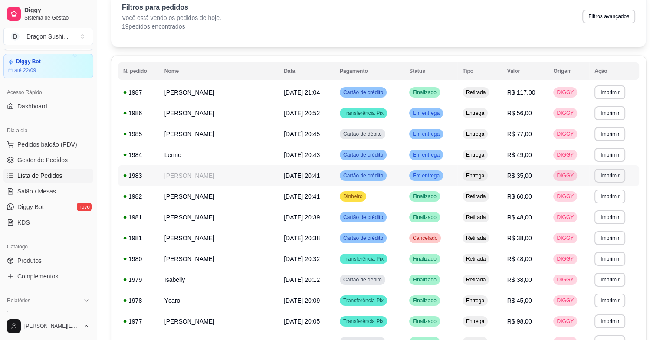
click at [431, 177] on span "Em entrega" at bounding box center [426, 175] width 30 height 7
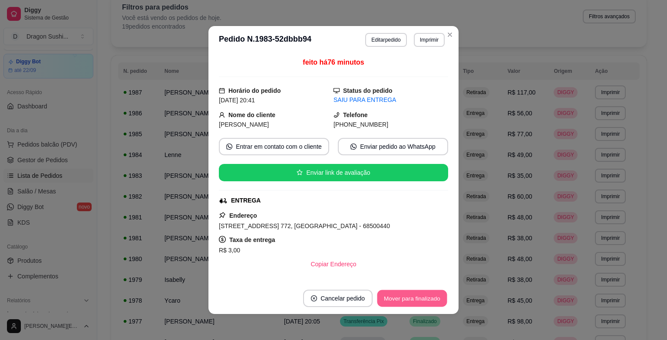
click at [408, 303] on button "Mover para finalizado" at bounding box center [412, 298] width 70 height 17
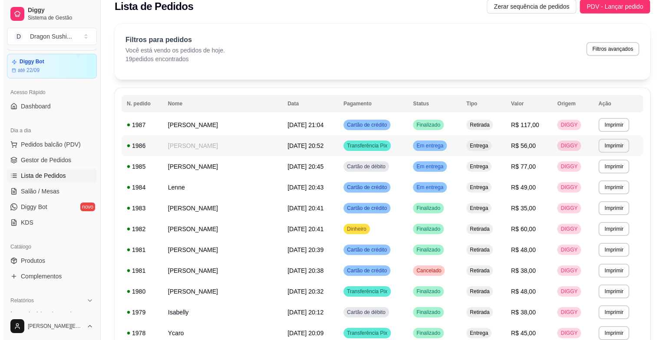
scroll to position [0, 0]
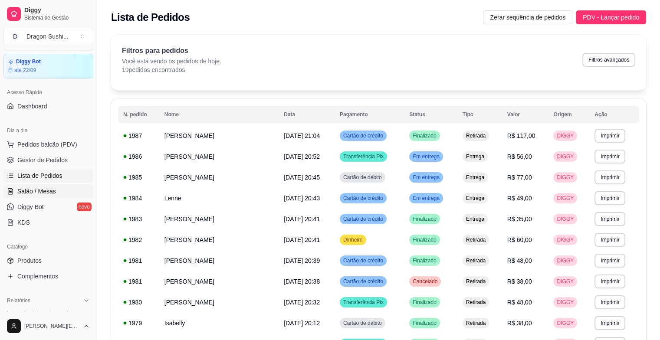
click at [11, 188] on icon at bounding box center [12, 189] width 2 height 2
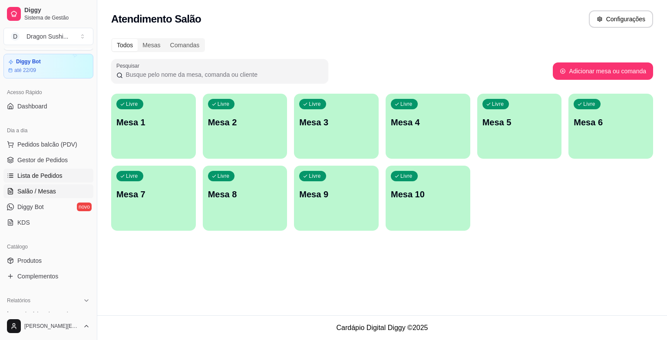
click at [36, 175] on span "Lista de Pedidos" at bounding box center [39, 175] width 45 height 9
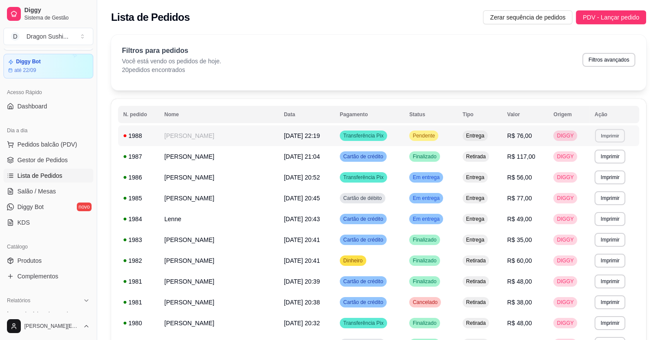
click at [617, 137] on button "Imprimir" at bounding box center [610, 135] width 30 height 13
click at [604, 168] on button "impressora" at bounding box center [593, 166] width 63 height 14
click at [438, 142] on td "Pendente" at bounding box center [430, 135] width 53 height 21
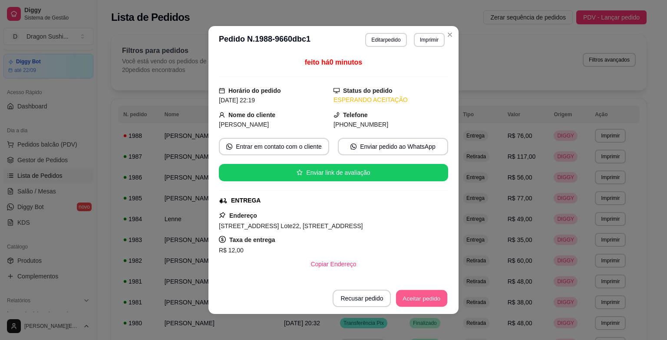
click at [419, 300] on button "Aceitar pedido" at bounding box center [421, 298] width 51 height 17
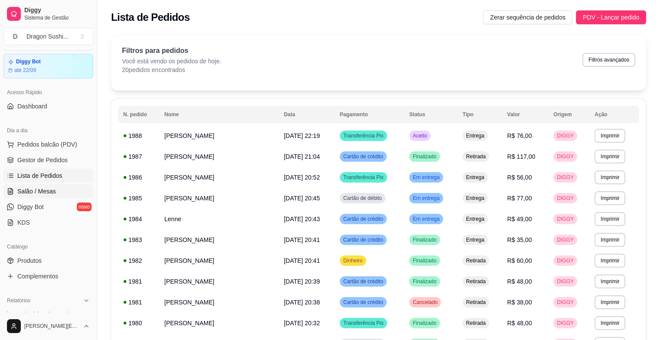
click at [34, 193] on span "Salão / Mesas" at bounding box center [36, 191] width 39 height 9
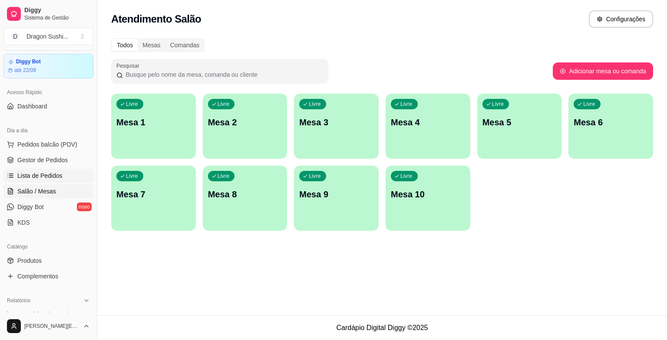
click at [42, 170] on link "Lista de Pedidos" at bounding box center [48, 176] width 90 height 14
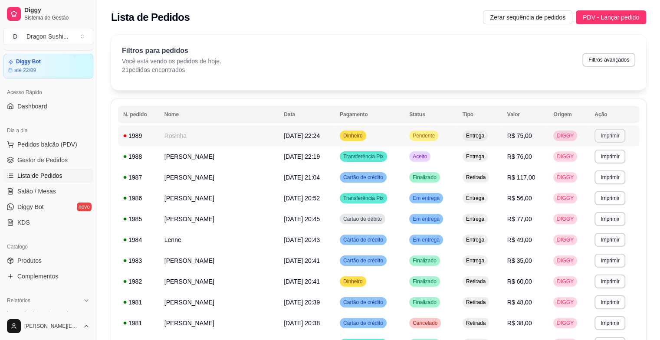
click at [614, 134] on button "Imprimir" at bounding box center [610, 136] width 31 height 14
click at [604, 167] on button "impressora" at bounding box center [593, 165] width 61 height 13
click at [419, 133] on span "Pendente" at bounding box center [424, 135] width 26 height 7
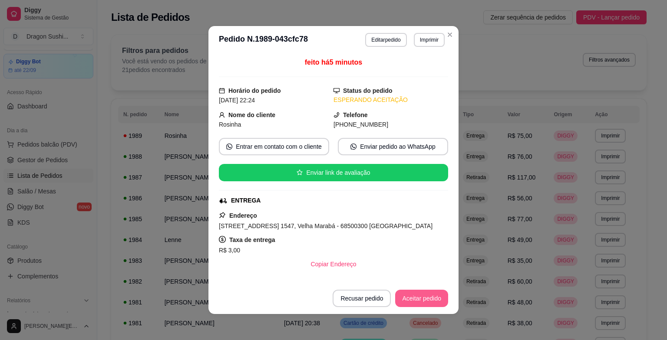
click at [417, 305] on button "Aceitar pedido" at bounding box center [421, 298] width 53 height 17
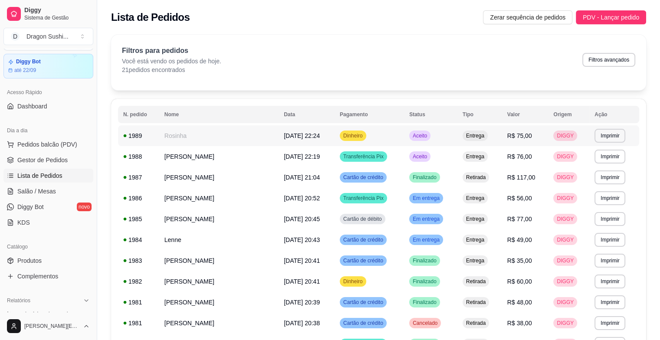
click at [414, 135] on span "Aceito" at bounding box center [420, 135] width 18 height 7
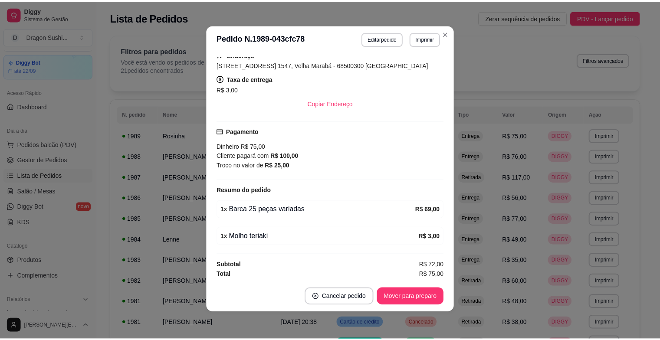
scroll to position [2, 0]
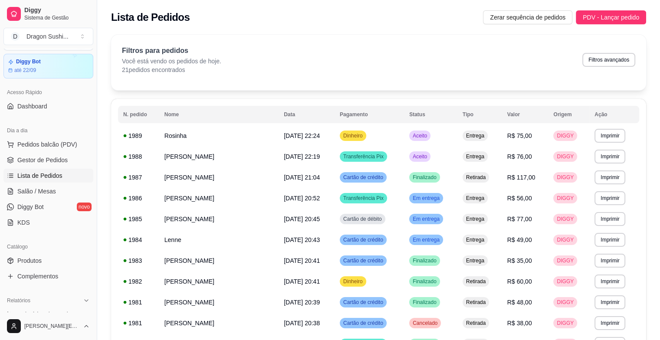
drag, startPoint x: 453, startPoint y: 1, endPoint x: 382, endPoint y: 47, distance: 84.6
click at [382, 47] on div "Filtros para pedidos Você está vendo os pedidos de hoje. 21 pedidos encontrados…" at bounding box center [379, 60] width 514 height 29
click at [420, 144] on td "Aceito" at bounding box center [430, 135] width 53 height 21
click at [443, 158] on td "Aceito" at bounding box center [430, 156] width 53 height 21
click at [420, 161] on div "Aceito" at bounding box center [419, 156] width 21 height 10
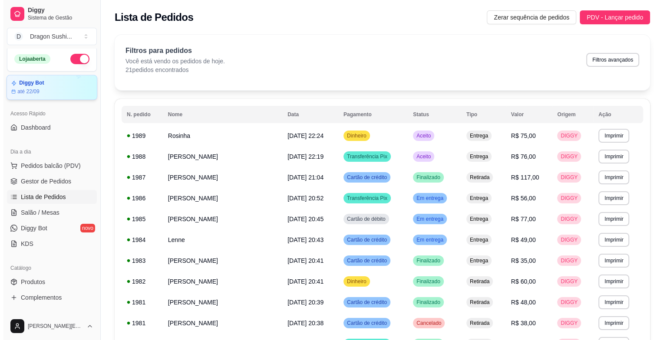
scroll to position [0, 0]
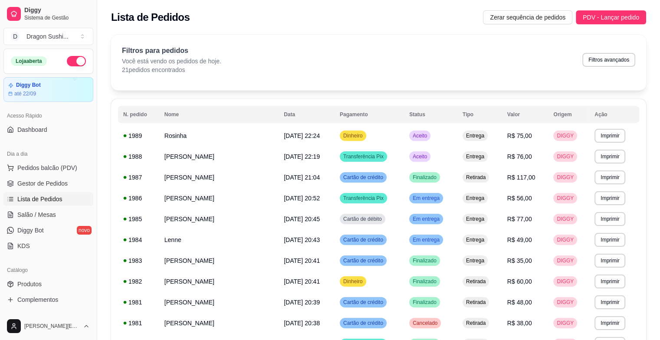
click at [73, 63] on button "button" at bounding box center [76, 61] width 19 height 10
click at [417, 160] on span "Aceito" at bounding box center [420, 156] width 18 height 7
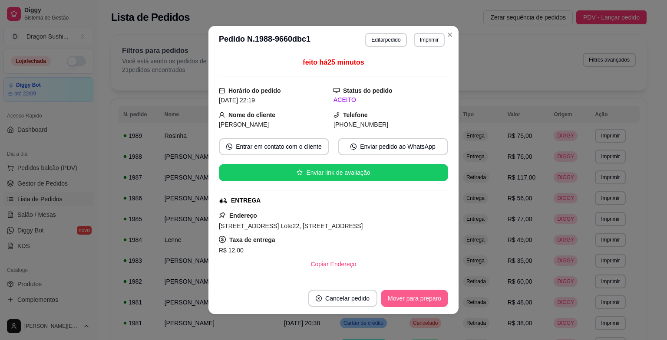
click at [418, 303] on button "Mover para preparo" at bounding box center [414, 298] width 67 height 17
click at [417, 299] on button "Mover para entrega" at bounding box center [414, 298] width 65 height 17
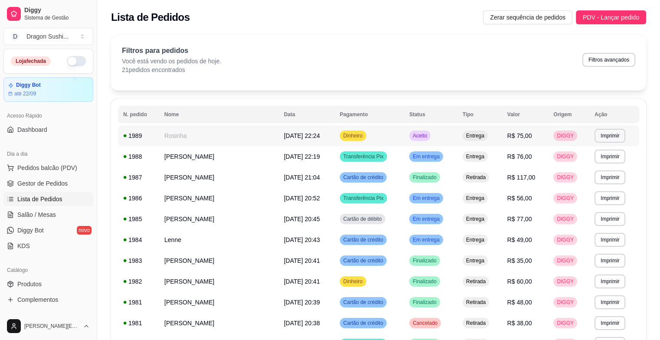
click at [422, 134] on span "Aceito" at bounding box center [420, 135] width 18 height 7
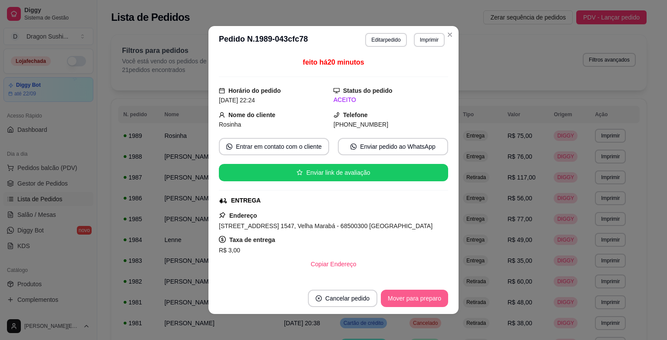
click at [417, 302] on button "Mover para preparo" at bounding box center [414, 298] width 67 height 17
click at [419, 300] on button "Mover para entrega" at bounding box center [414, 298] width 67 height 17
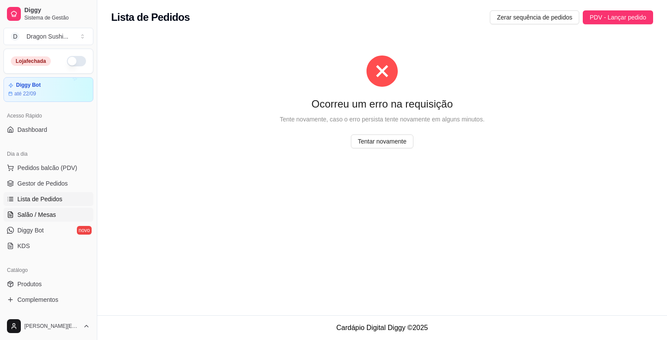
click at [15, 219] on link "Salão / Mesas" at bounding box center [48, 215] width 90 height 14
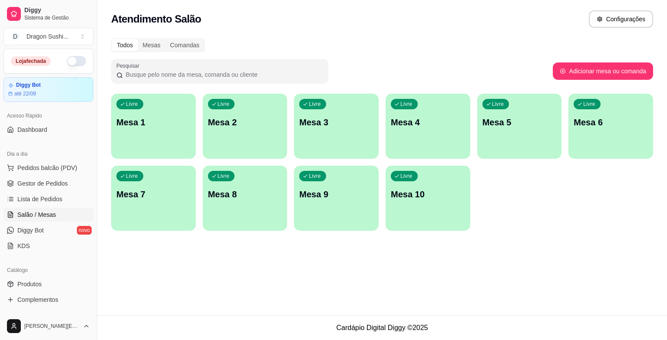
drag, startPoint x: 0, startPoint y: 5, endPoint x: 666, endPoint y: 322, distance: 738.0
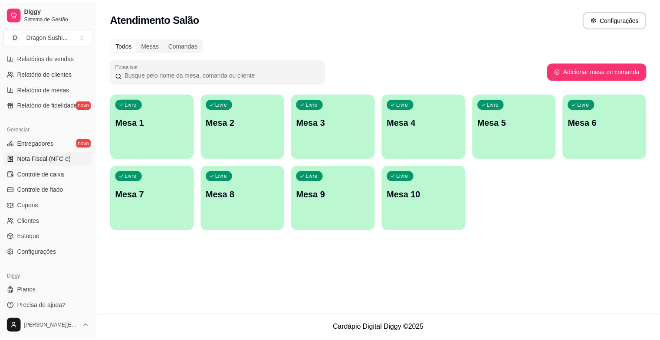
scroll to position [284, 0]
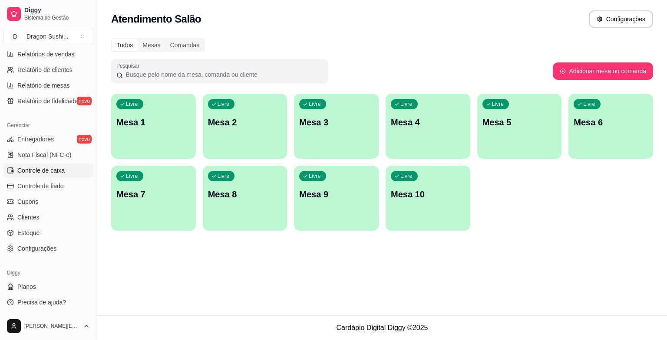
click at [40, 172] on span "Controle de caixa" at bounding box center [40, 170] width 47 height 9
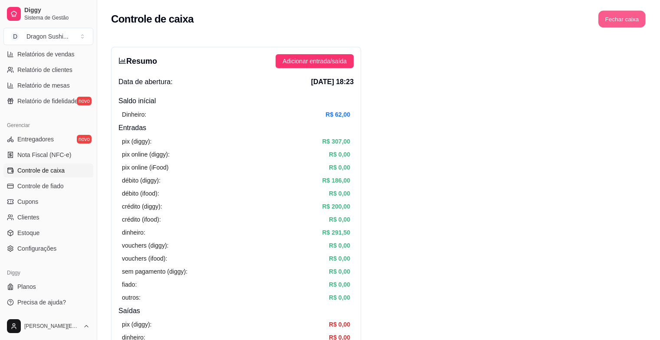
click at [621, 21] on button "Fechar caixa" at bounding box center [622, 19] width 47 height 17
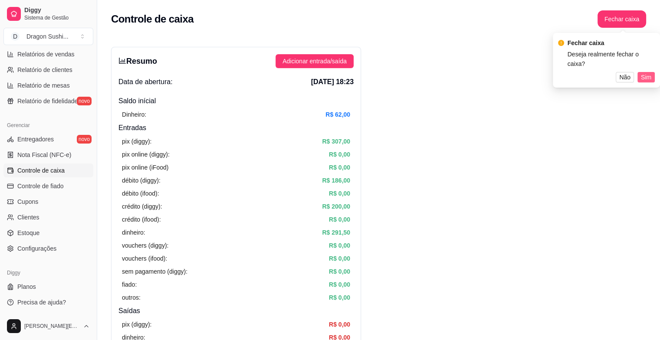
click at [646, 72] on span "Sim" at bounding box center [646, 77] width 10 height 10
